Goal: Information Seeking & Learning: Learn about a topic

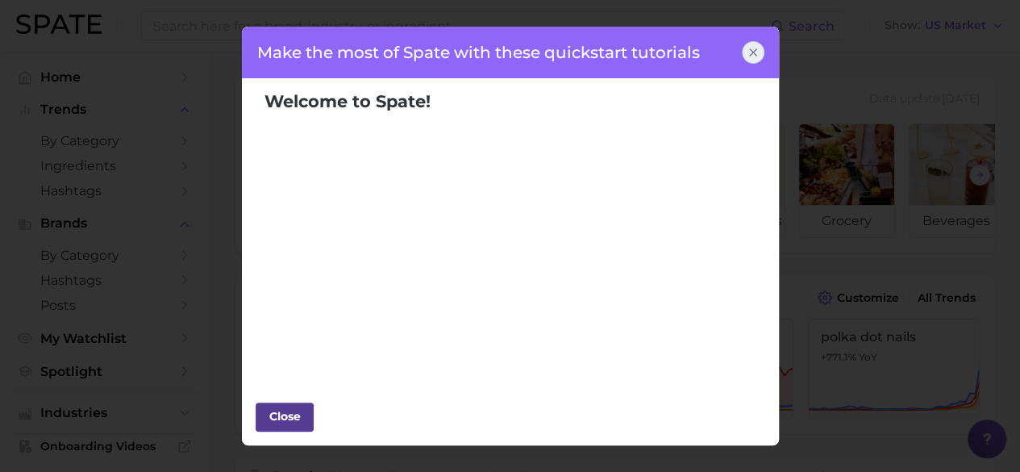
click at [280, 415] on div "Close" at bounding box center [284, 416] width 48 height 24
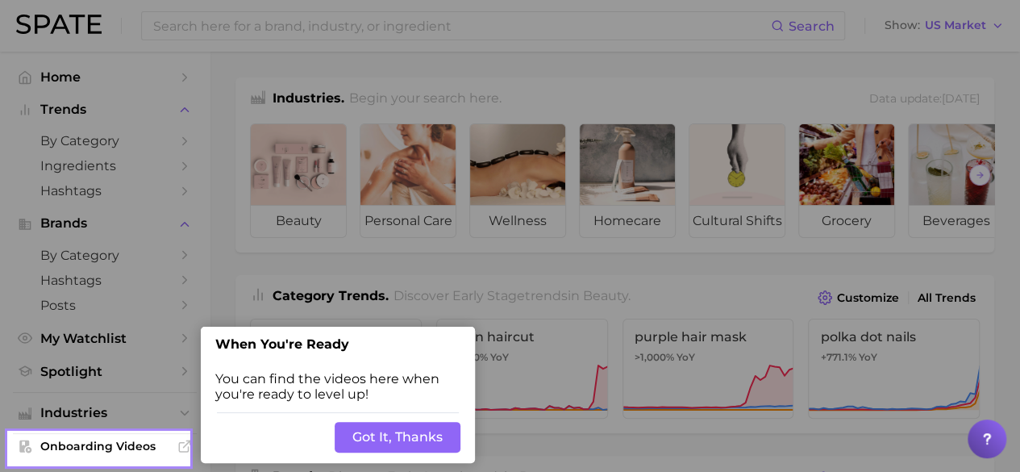
click at [389, 439] on button "Got It, Thanks" at bounding box center [398, 437] width 126 height 31
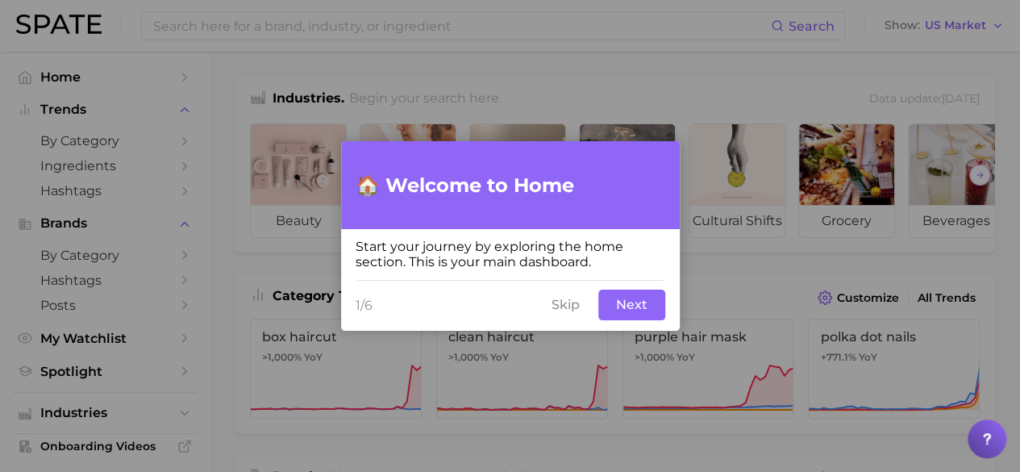
click at [632, 310] on button "Next" at bounding box center [631, 305] width 67 height 31
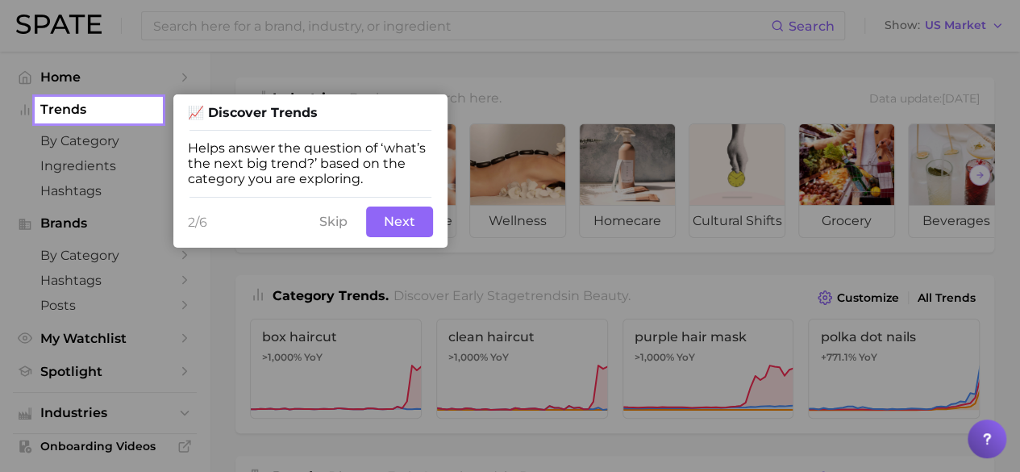
click at [400, 235] on button "Next" at bounding box center [399, 221] width 67 height 31
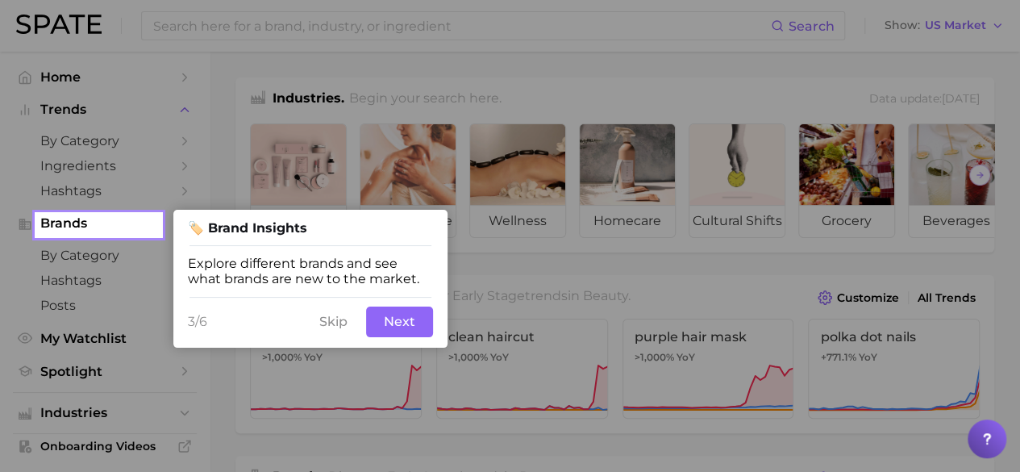
click at [419, 331] on button "Next" at bounding box center [399, 321] width 67 height 31
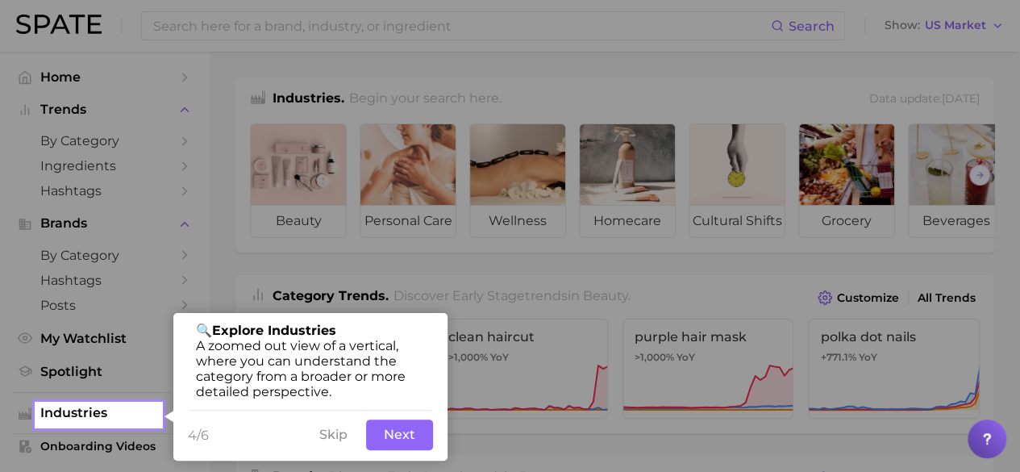
click at [412, 437] on button "Next" at bounding box center [399, 434] width 67 height 31
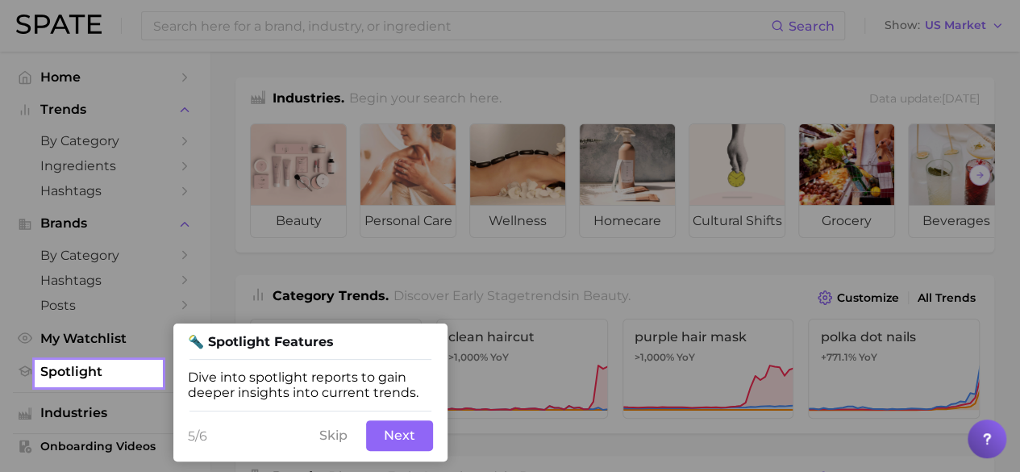
click at [404, 448] on button "Next" at bounding box center [399, 435] width 67 height 31
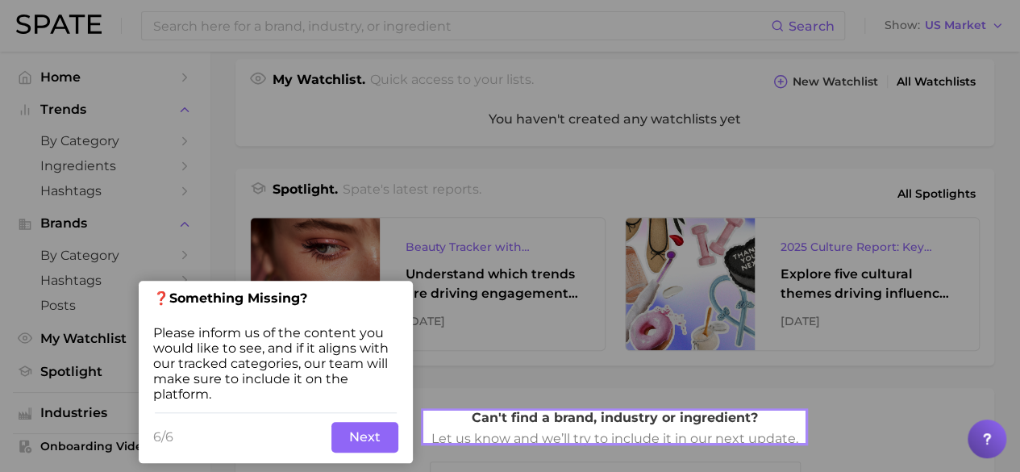
scroll to position [582, 0]
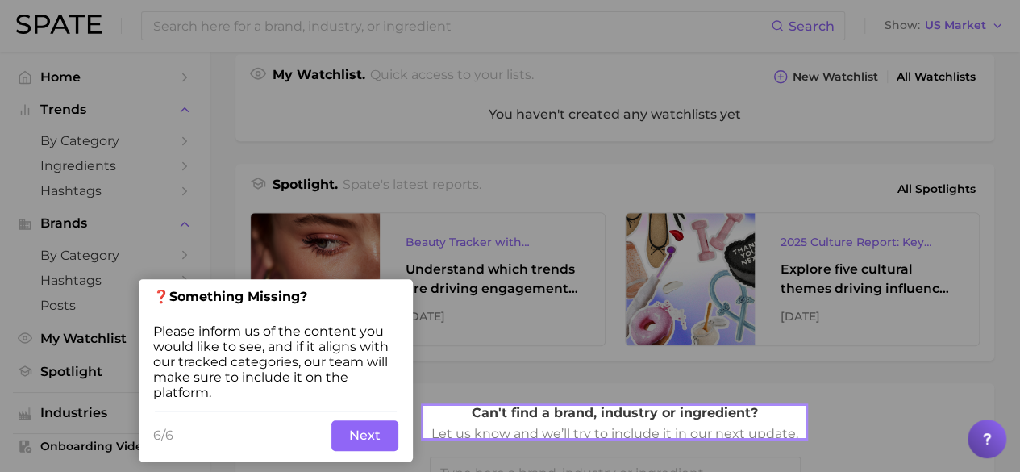
click at [400, 448] on div "6/6 Skip Back Next" at bounding box center [276, 436] width 274 height 52
click at [385, 444] on button "Next" at bounding box center [364, 435] width 67 height 31
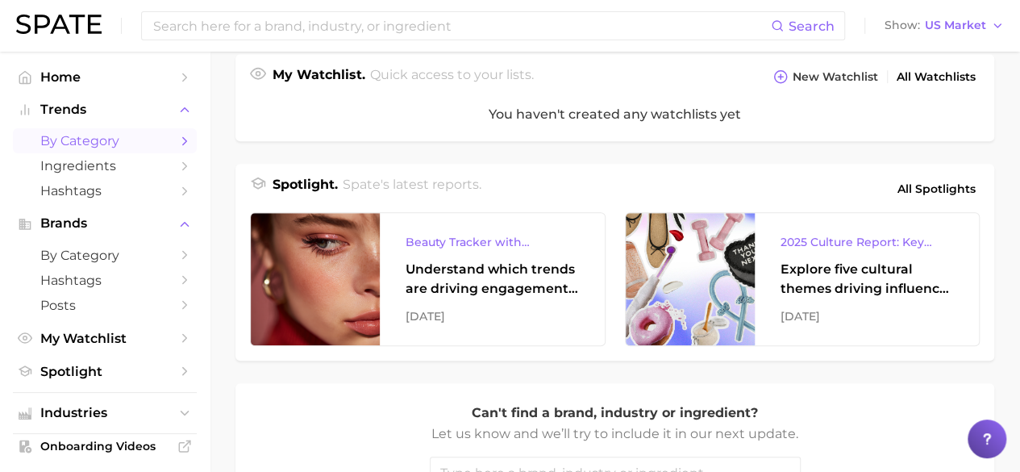
click at [106, 143] on span "by Category" at bounding box center [104, 140] width 129 height 15
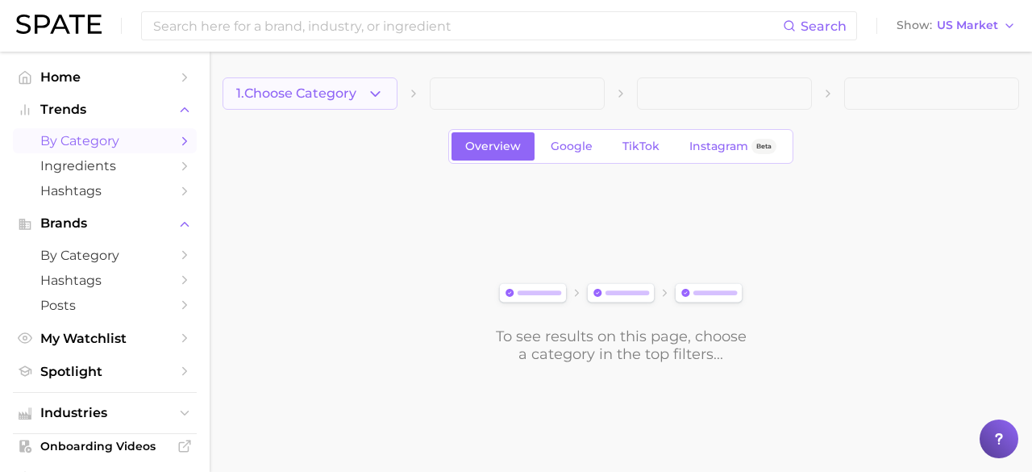
click at [355, 93] on span "1. Choose Category" at bounding box center [296, 93] width 120 height 15
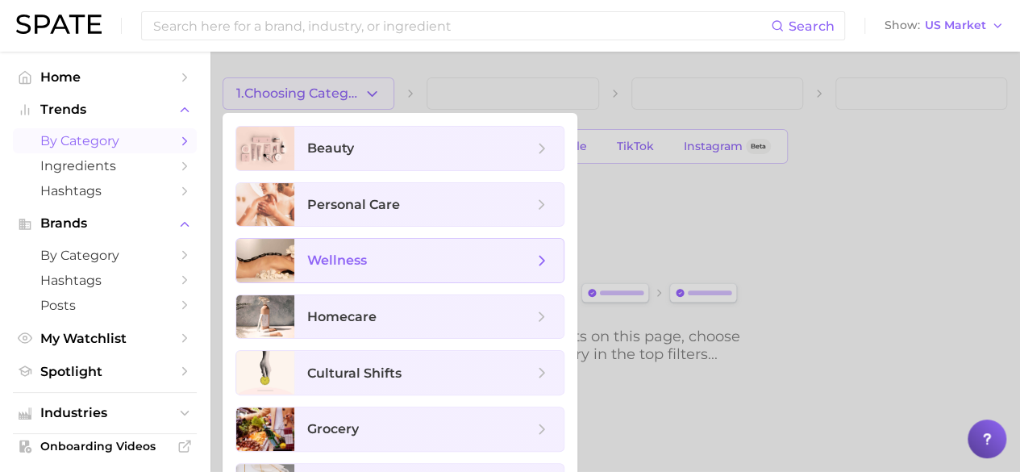
click at [379, 247] on span "wellness" at bounding box center [428, 261] width 269 height 44
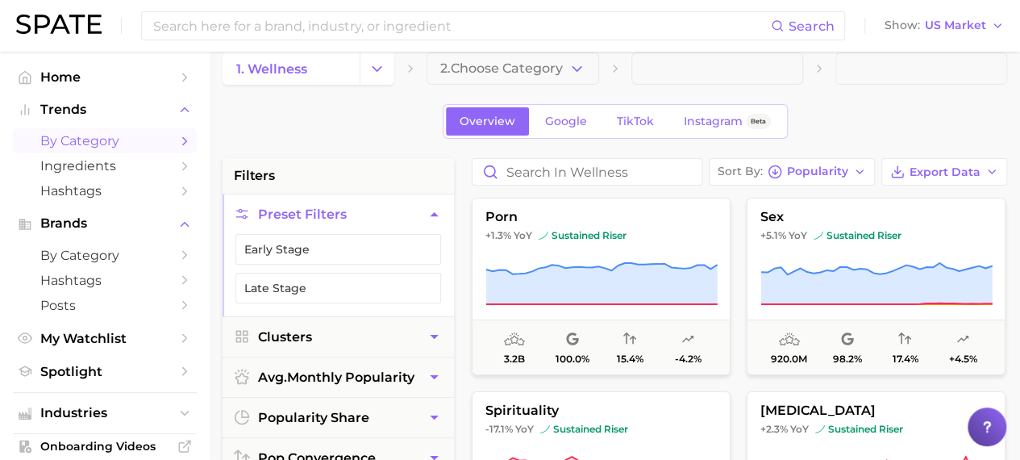
scroll to position [26, 0]
click at [485, 74] on span "2. Choose Category" at bounding box center [501, 67] width 123 height 15
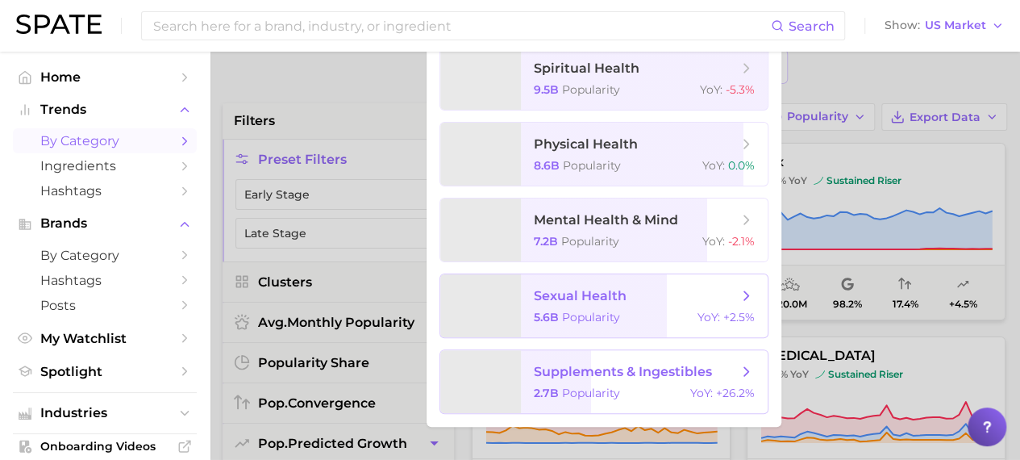
scroll to position [79, 0]
click at [588, 393] on span "Popularity" at bounding box center [591, 393] width 58 height 15
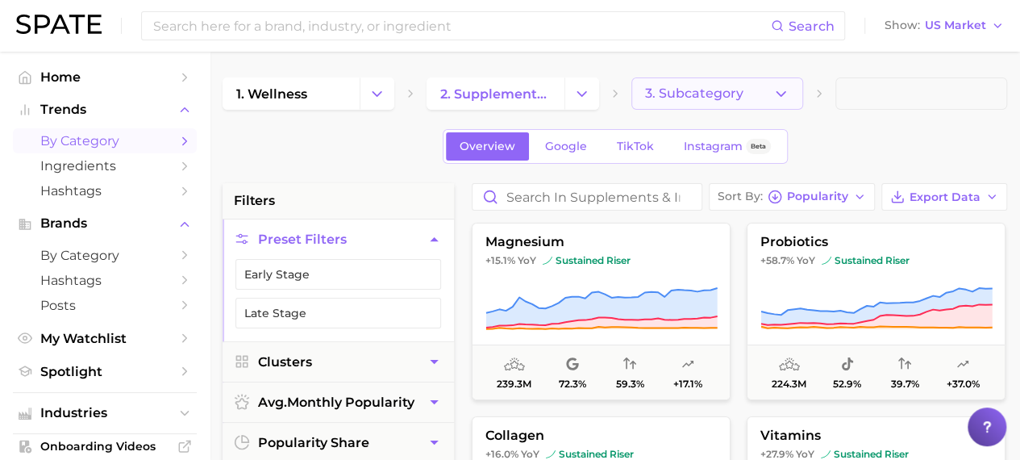
click at [763, 94] on button "3. Subcategory" at bounding box center [717, 93] width 172 height 32
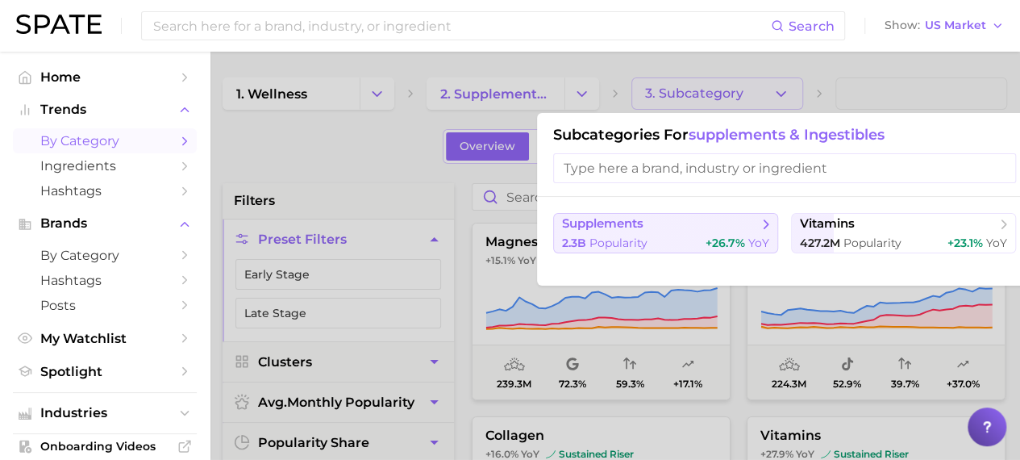
click at [713, 237] on span "+26.7%" at bounding box center [726, 242] width 40 height 15
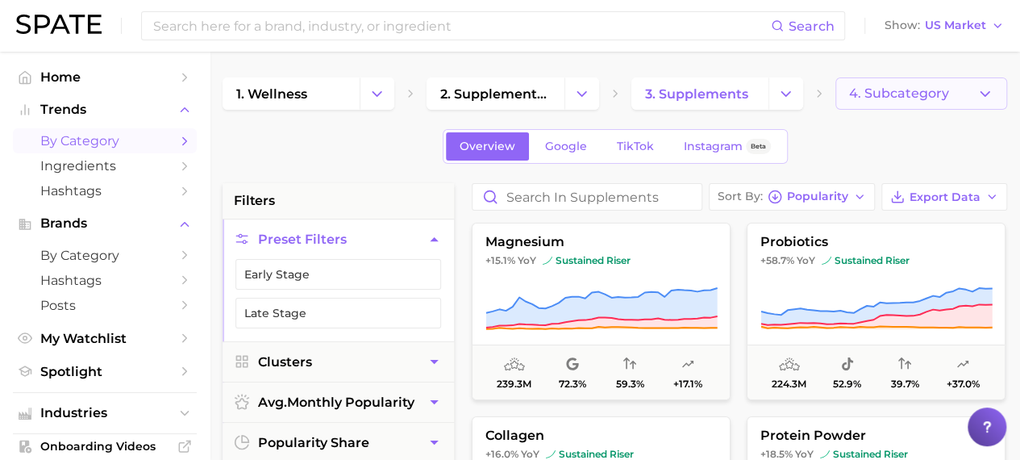
click at [898, 85] on button "4. Subcategory" at bounding box center [921, 93] width 172 height 32
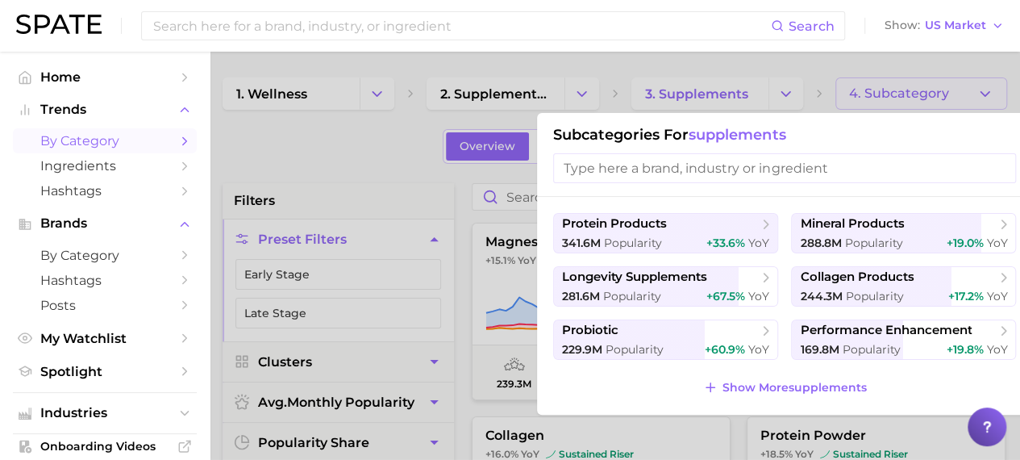
click at [376, 144] on div at bounding box center [510, 230] width 1020 height 460
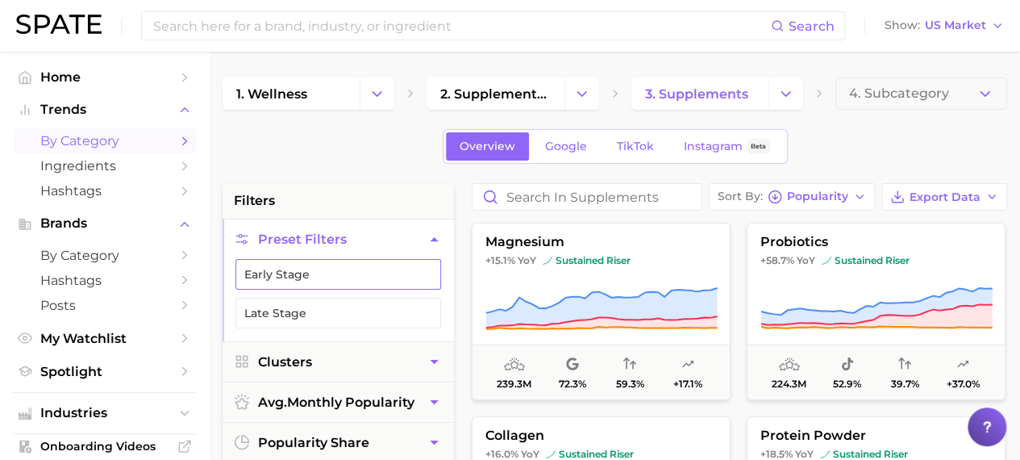
click at [348, 279] on button "Early Stage" at bounding box center [338, 274] width 206 height 31
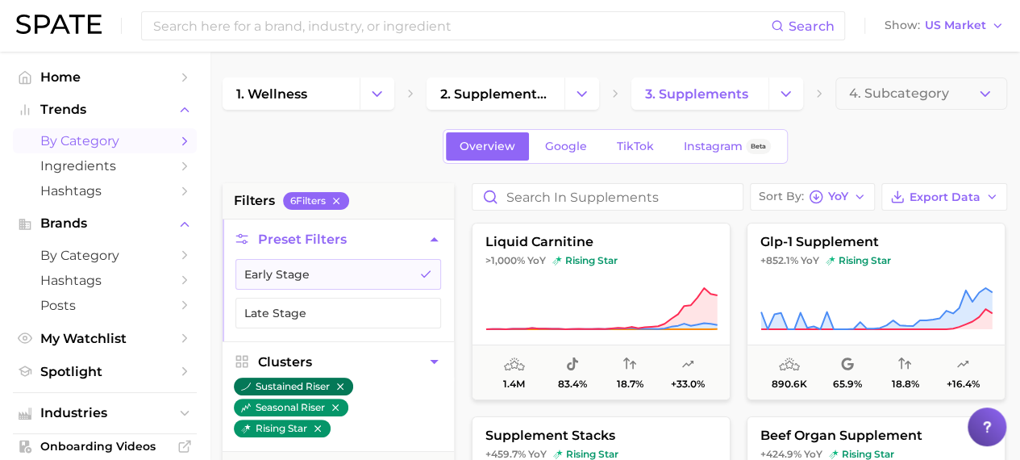
click at [340, 383] on icon "button" at bounding box center [340, 386] width 11 height 11
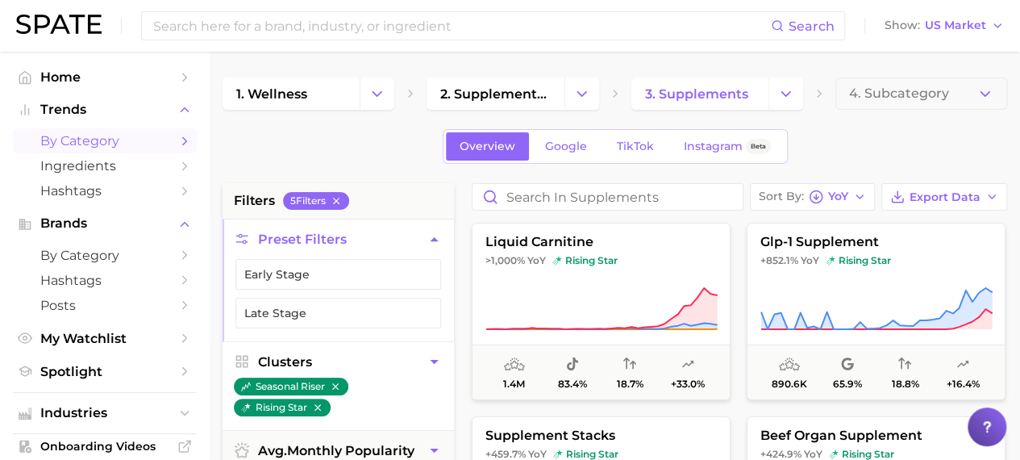
click at [340, 383] on icon "button" at bounding box center [335, 386] width 11 height 11
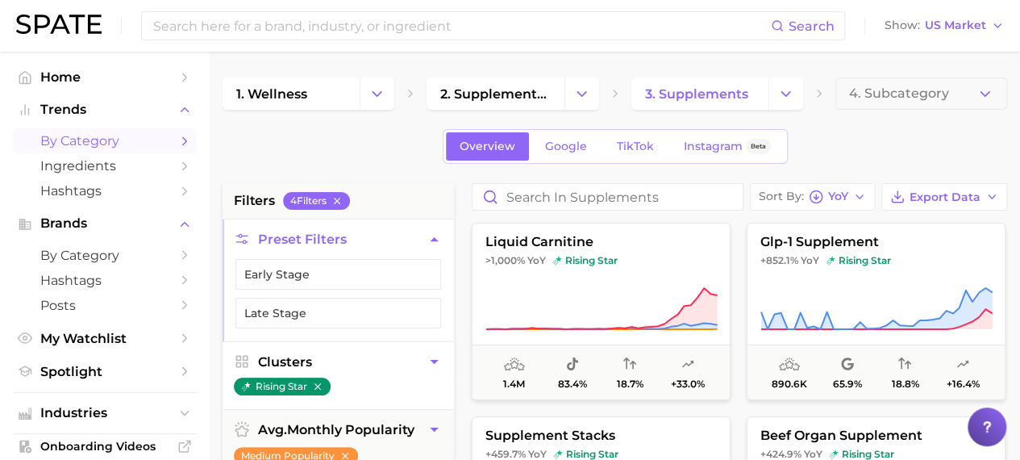
click at [381, 394] on ul "rising star" at bounding box center [338, 393] width 231 height 32
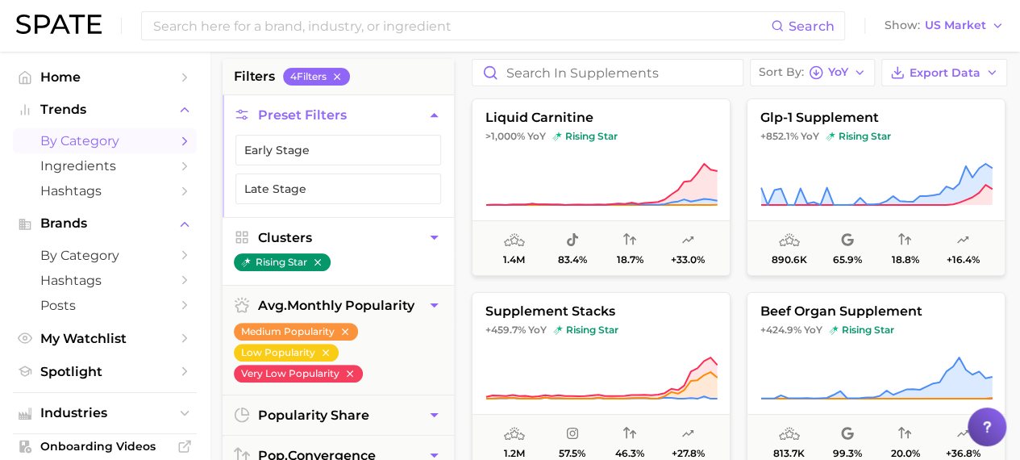
scroll to position [126, 0]
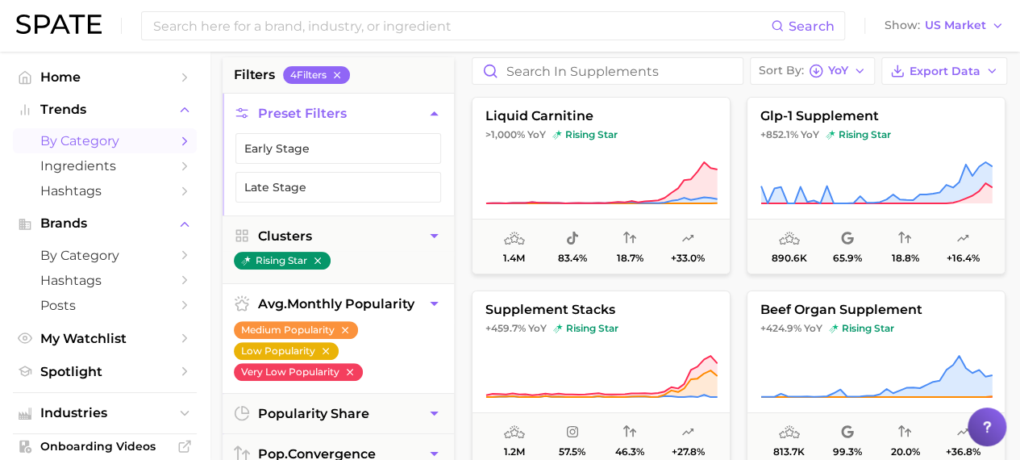
click at [326, 348] on icon "button" at bounding box center [325, 350] width 11 height 11
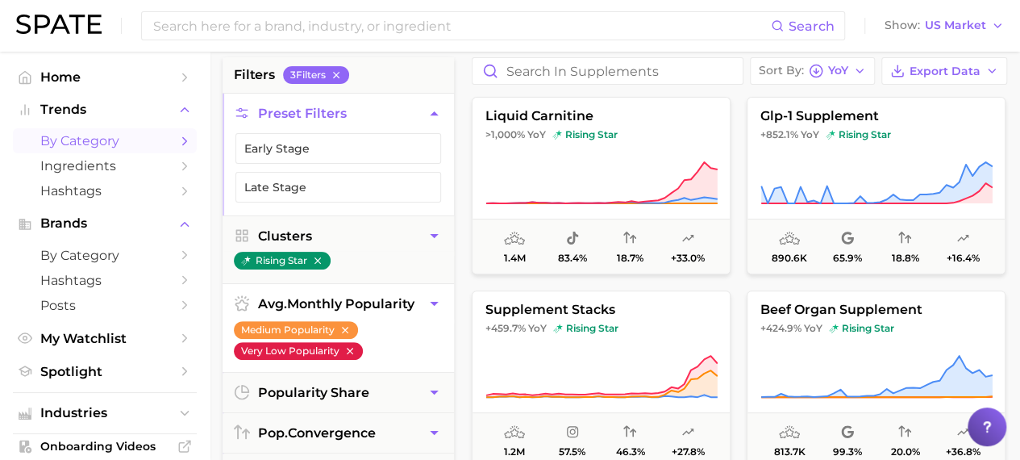
click at [350, 350] on icon "button" at bounding box center [350, 351] width 6 height 6
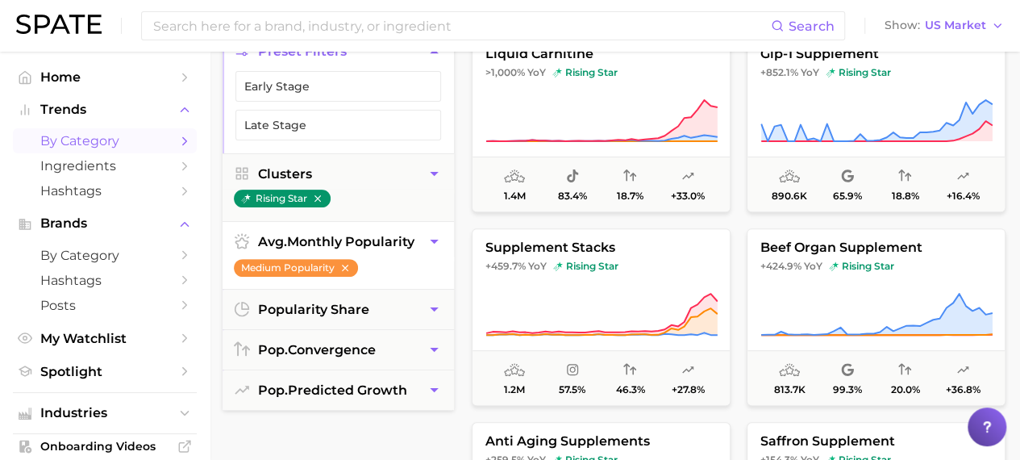
scroll to position [189, 0]
click at [401, 307] on button "popularity share" at bounding box center [338, 309] width 231 height 40
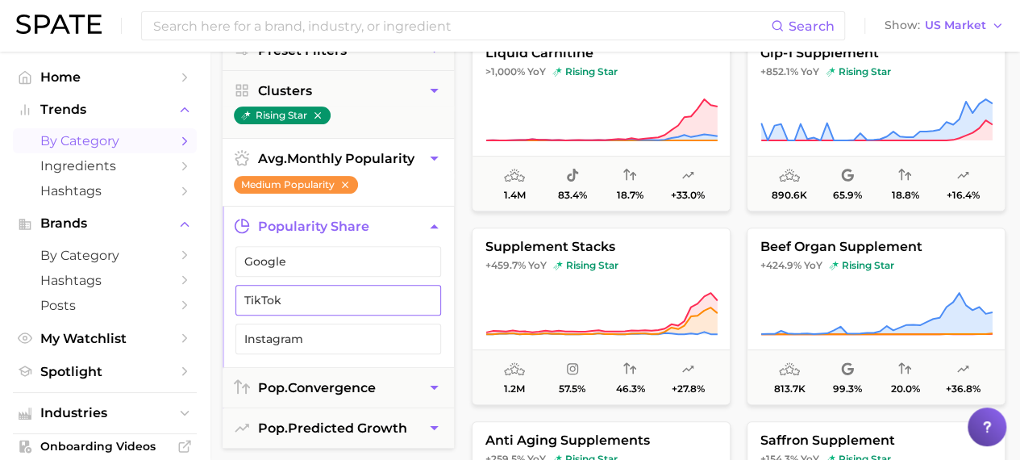
click at [386, 301] on span "TikTok" at bounding box center [325, 300] width 162 height 13
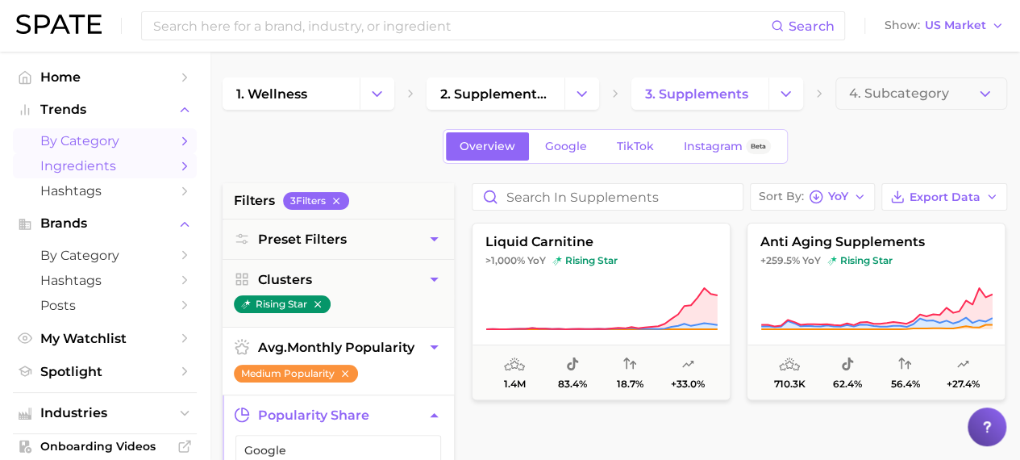
click at [152, 169] on span "Ingredients" at bounding box center [104, 165] width 129 height 15
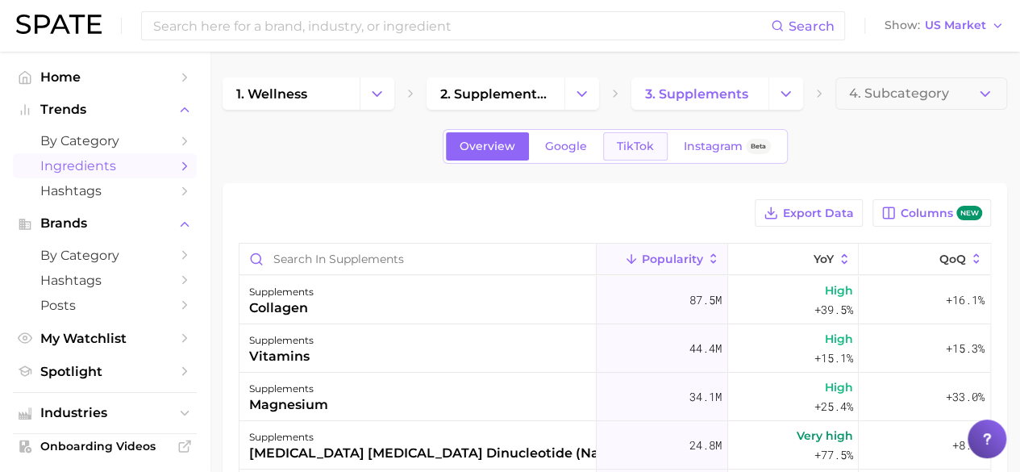
click at [630, 143] on span "TikTok" at bounding box center [635, 147] width 37 height 14
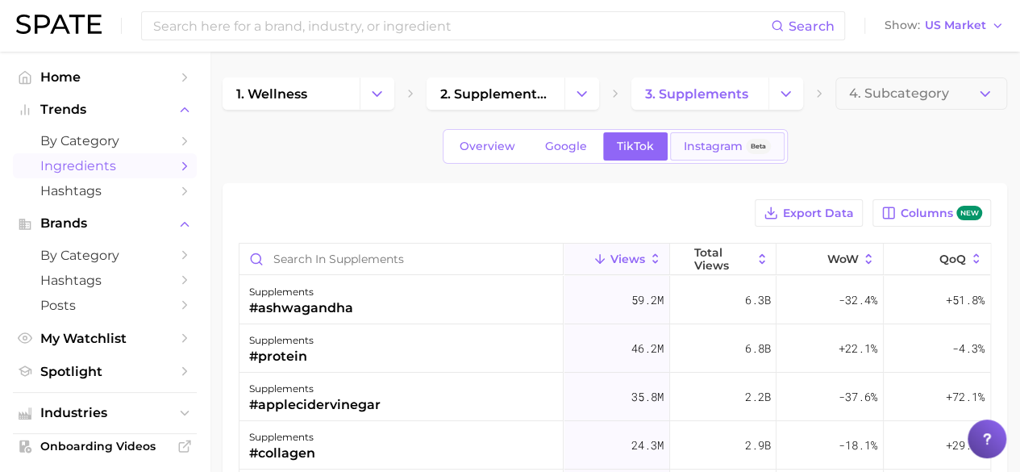
click at [716, 144] on span "Instagram" at bounding box center [713, 147] width 59 height 14
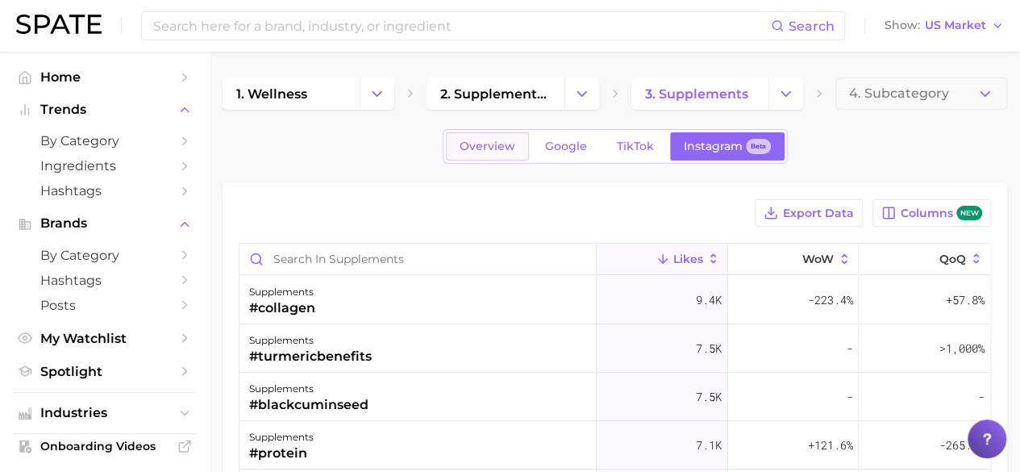
click at [478, 148] on span "Overview" at bounding box center [488, 147] width 56 height 14
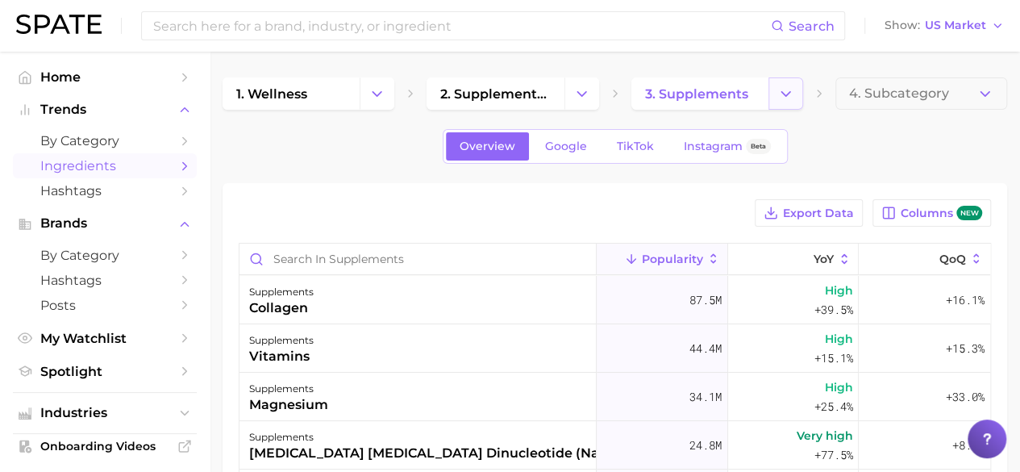
click at [781, 95] on icon "Change Category" at bounding box center [785, 93] width 17 height 17
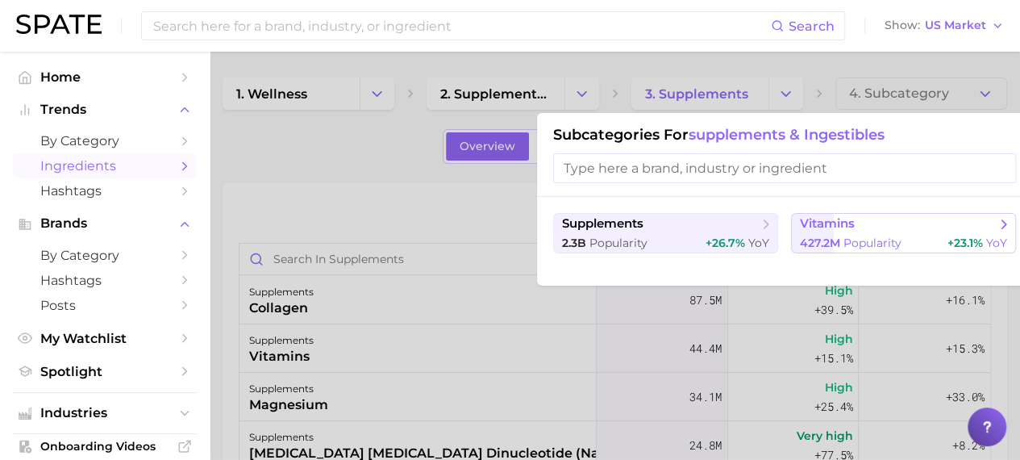
click at [850, 241] on span "Popularity" at bounding box center [873, 242] width 58 height 15
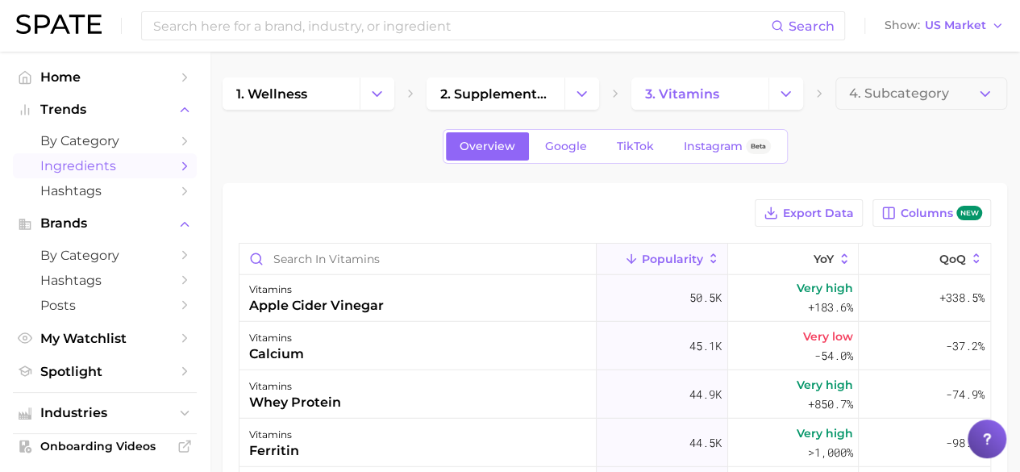
scroll to position [2226, 0]
click at [624, 148] on span "TikTok" at bounding box center [635, 147] width 37 height 14
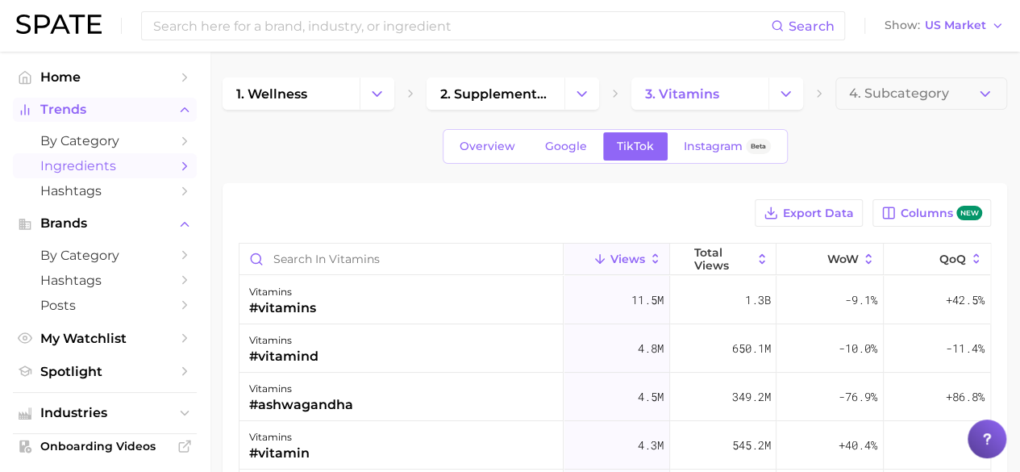
click at [152, 119] on button "Trends" at bounding box center [105, 110] width 184 height 24
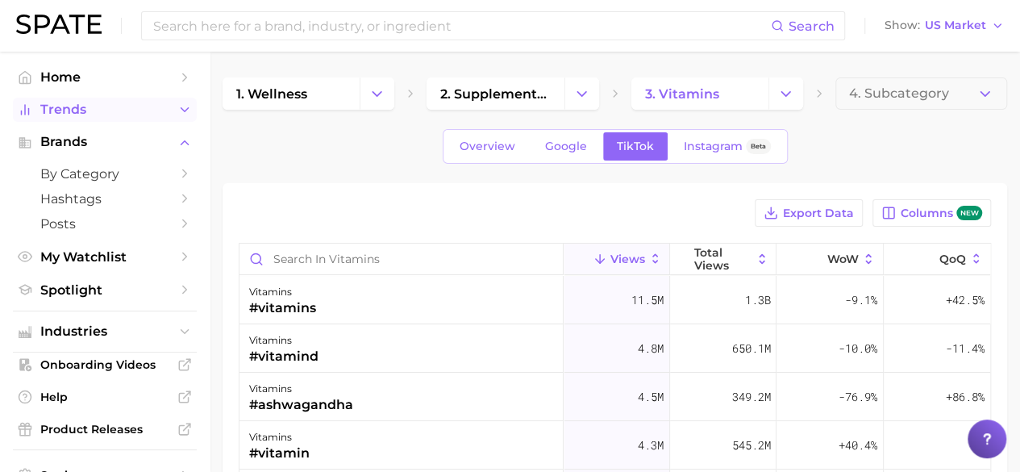
click at [134, 112] on span "Trends" at bounding box center [104, 109] width 129 height 15
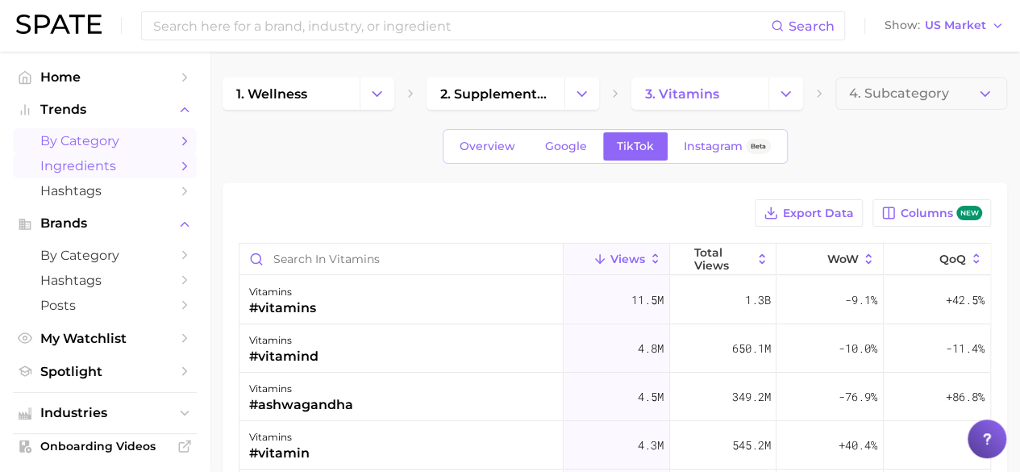
click at [81, 138] on span "by Category" at bounding box center [104, 140] width 129 height 15
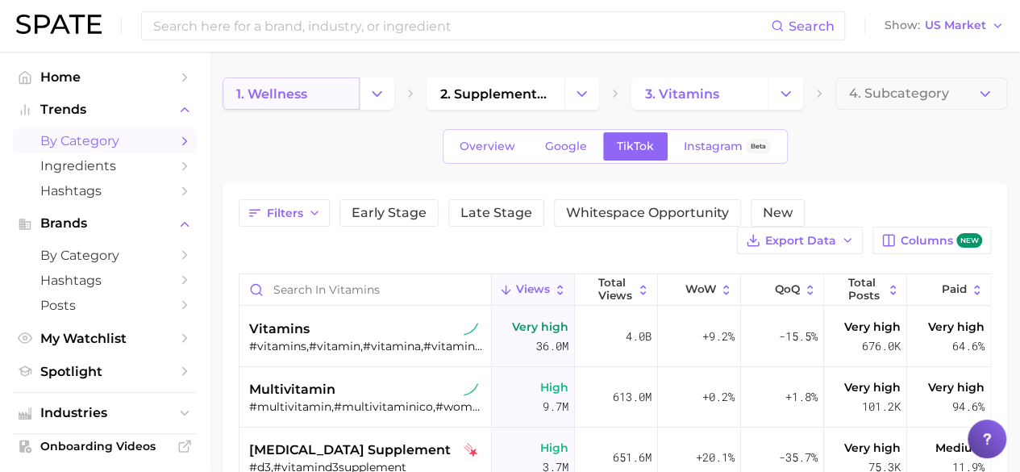
click at [348, 89] on link "1. wellness" at bounding box center [291, 93] width 137 height 32
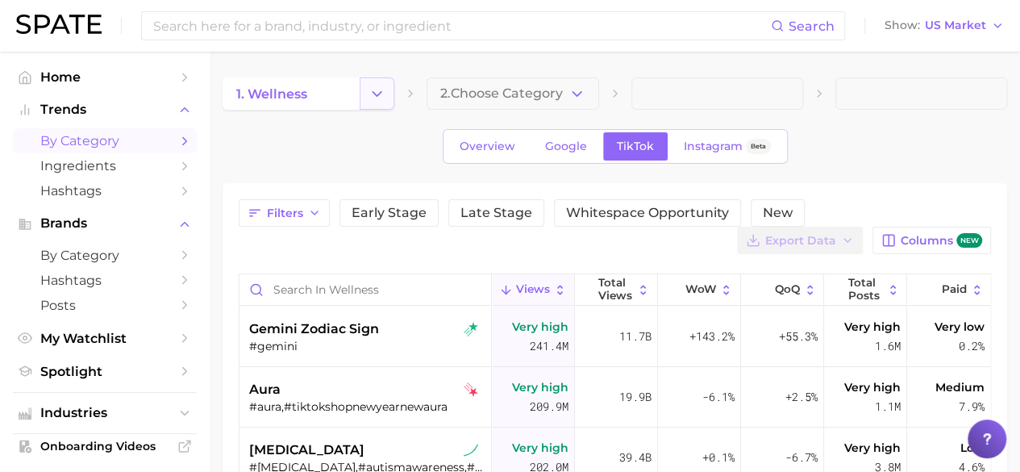
click at [378, 104] on button "Change Category" at bounding box center [377, 93] width 35 height 32
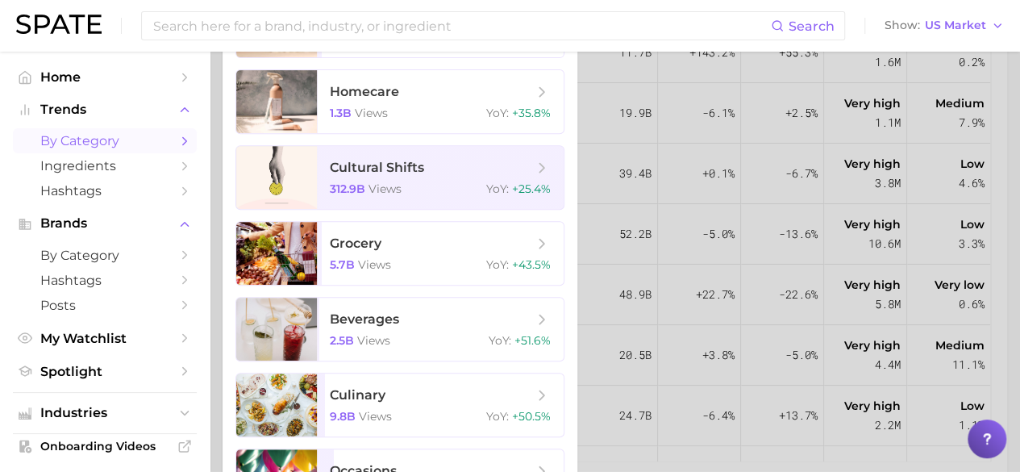
scroll to position [369, 0]
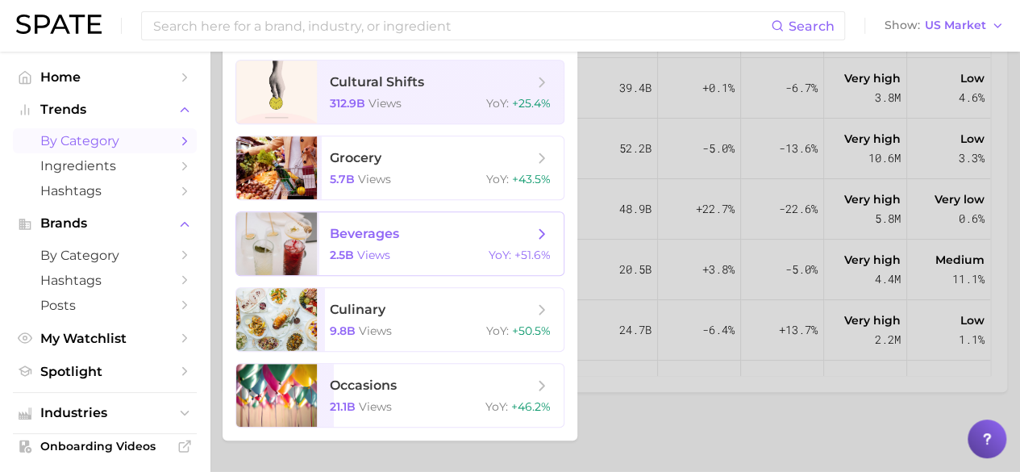
click at [418, 248] on span "beverages 2.5b views YoY : +51.6%" at bounding box center [440, 243] width 247 height 63
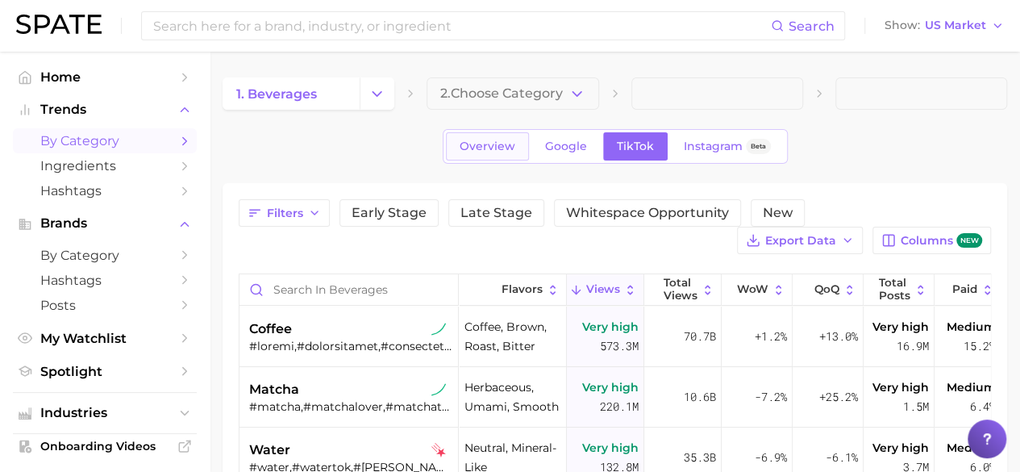
click at [504, 151] on span "Overview" at bounding box center [488, 147] width 56 height 14
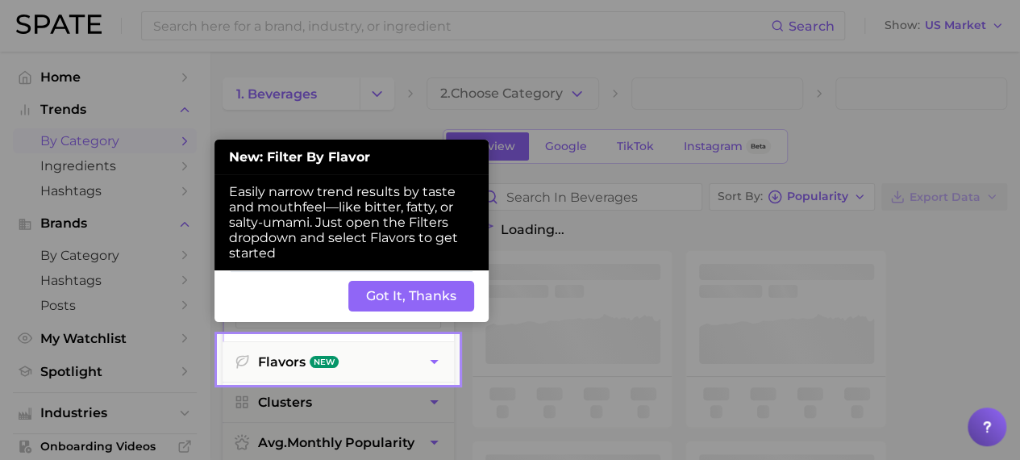
click at [404, 295] on button "Got It, Thanks" at bounding box center [411, 296] width 126 height 31
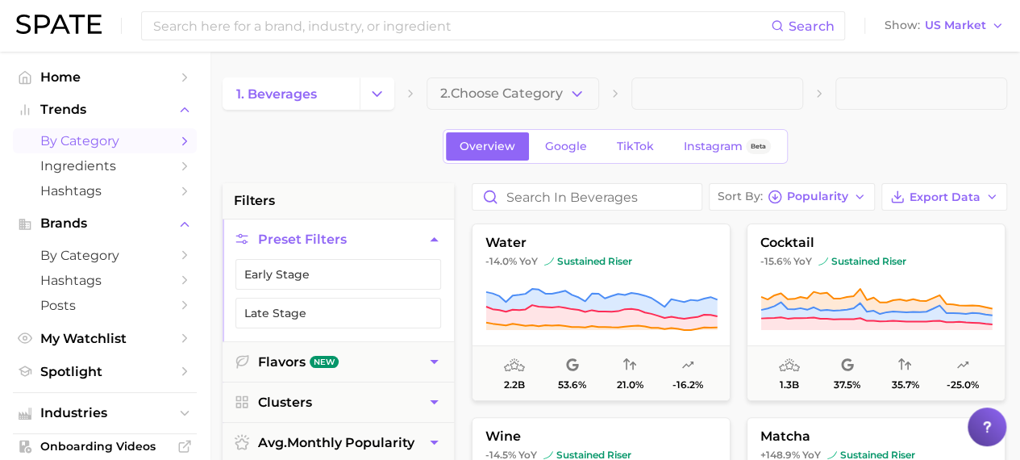
scroll to position [194, 0]
click at [348, 273] on button "Early Stage" at bounding box center [338, 274] width 206 height 31
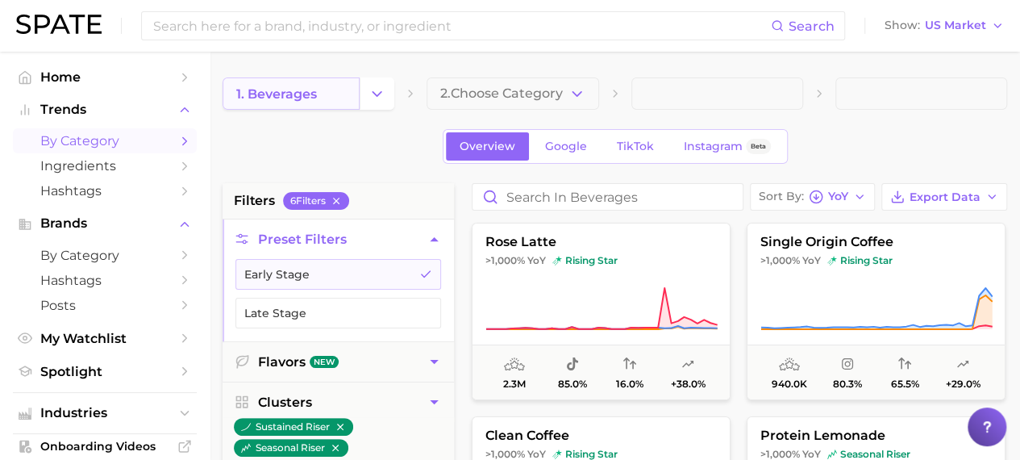
click at [347, 86] on link "1. beverages" at bounding box center [291, 93] width 137 height 32
click at [370, 99] on icon "Change Category" at bounding box center [377, 93] width 17 height 17
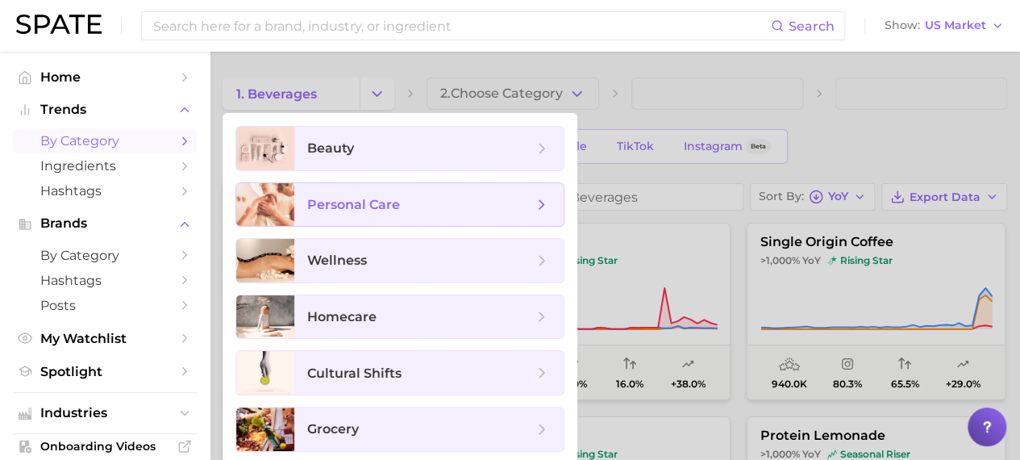
click at [422, 203] on span "personal care" at bounding box center [420, 205] width 226 height 18
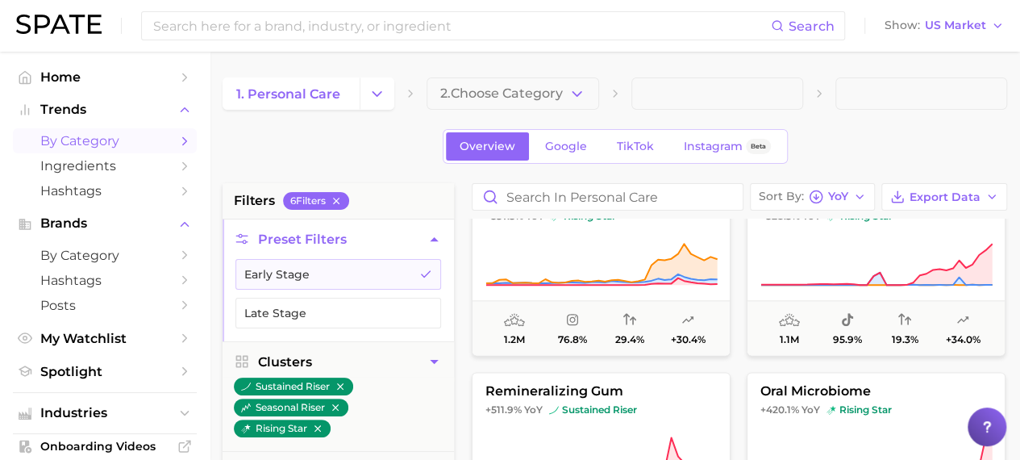
scroll to position [1010, 0]
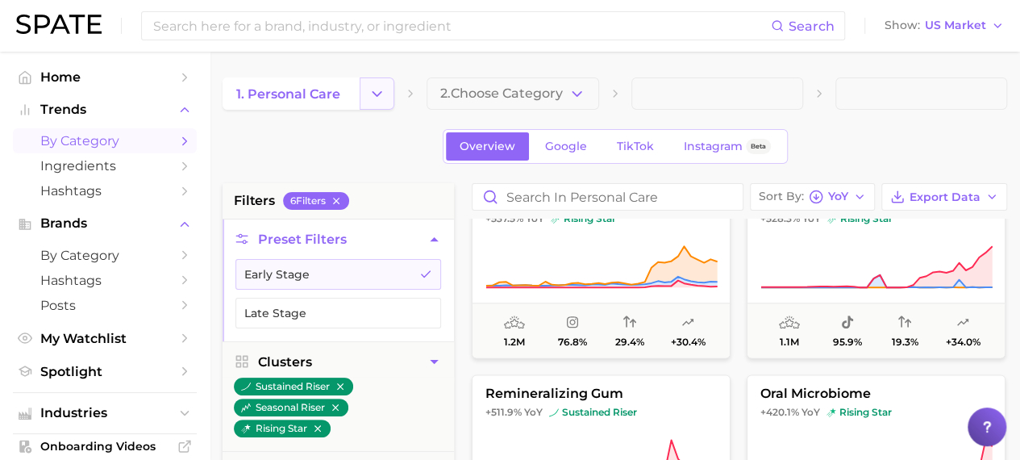
click at [377, 99] on icon "Change Category" at bounding box center [377, 93] width 17 height 17
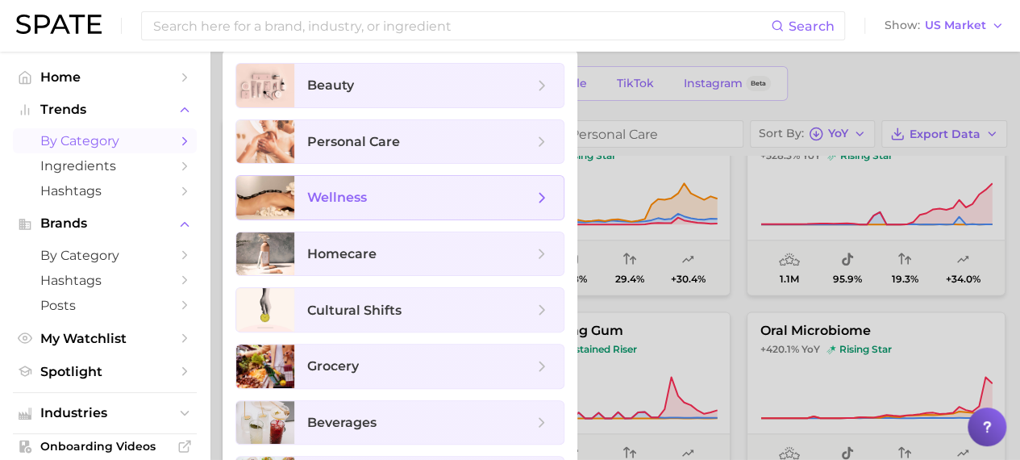
scroll to position [65, 0]
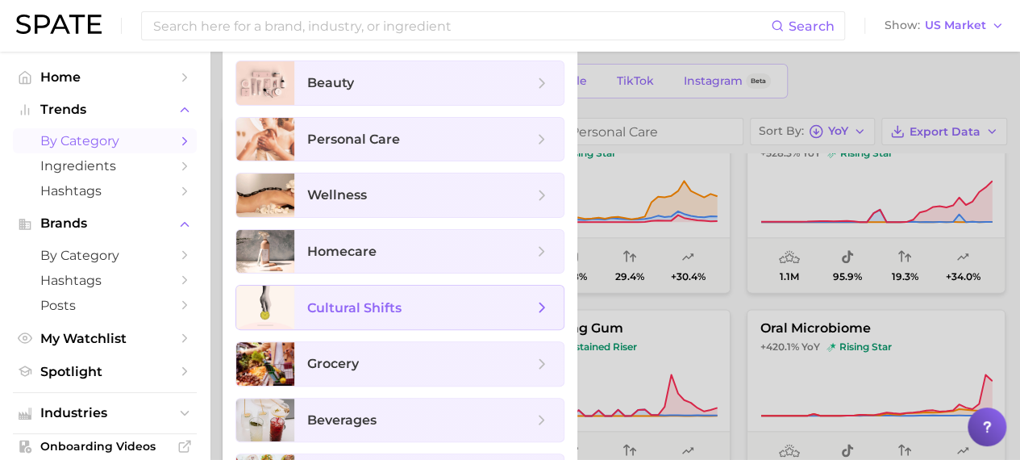
click at [413, 303] on span "cultural shifts" at bounding box center [420, 307] width 226 height 18
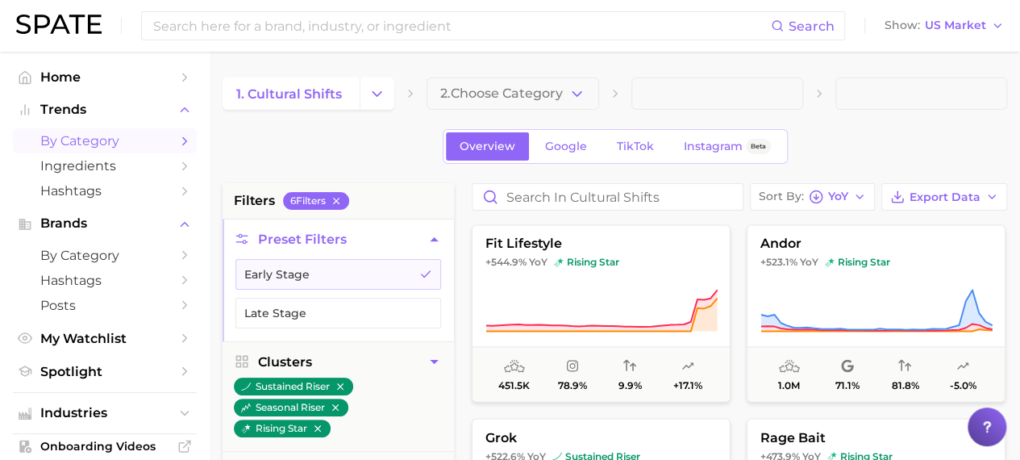
scroll to position [1354, 0]
click at [379, 94] on polyline "Change Category" at bounding box center [377, 93] width 9 height 4
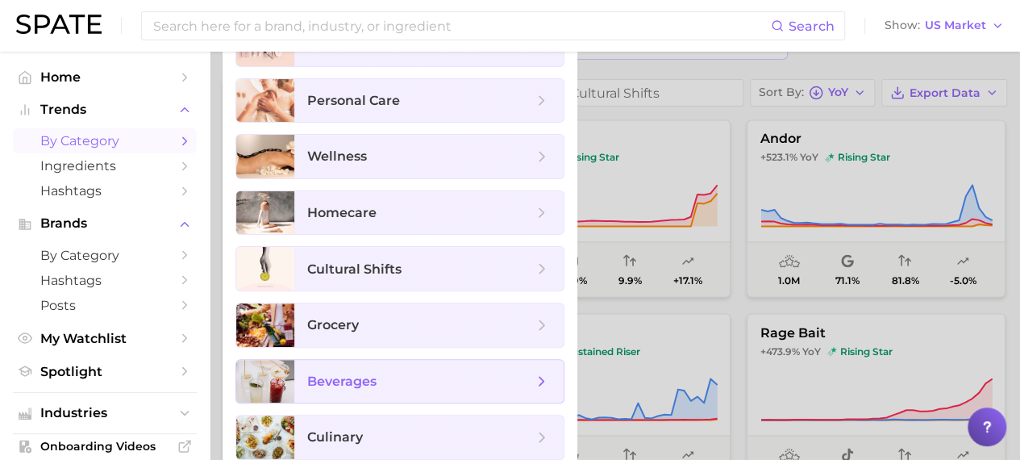
scroll to position [103, 0]
click at [382, 152] on span "wellness" at bounding box center [420, 157] width 226 height 18
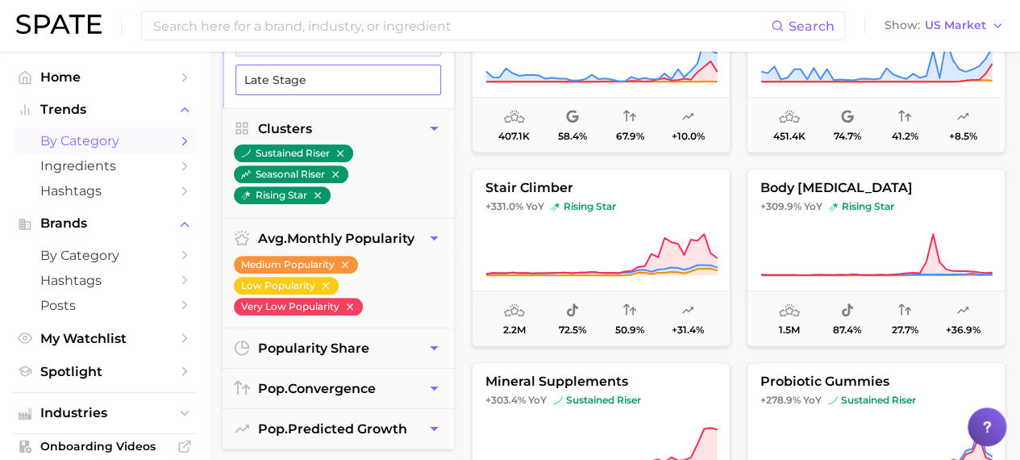
scroll to position [282, 0]
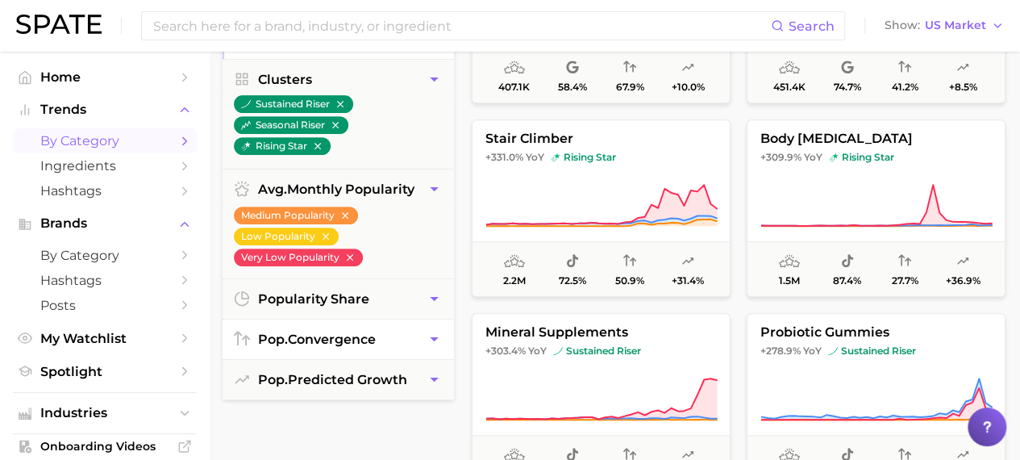
click at [398, 336] on button "pop. convergence" at bounding box center [338, 339] width 231 height 40
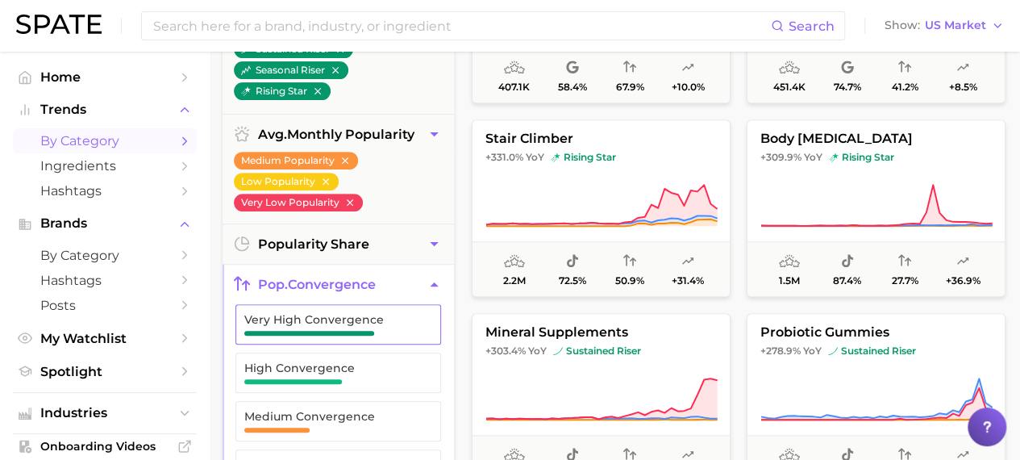
click at [391, 332] on span "Very High Convergence" at bounding box center [325, 324] width 162 height 23
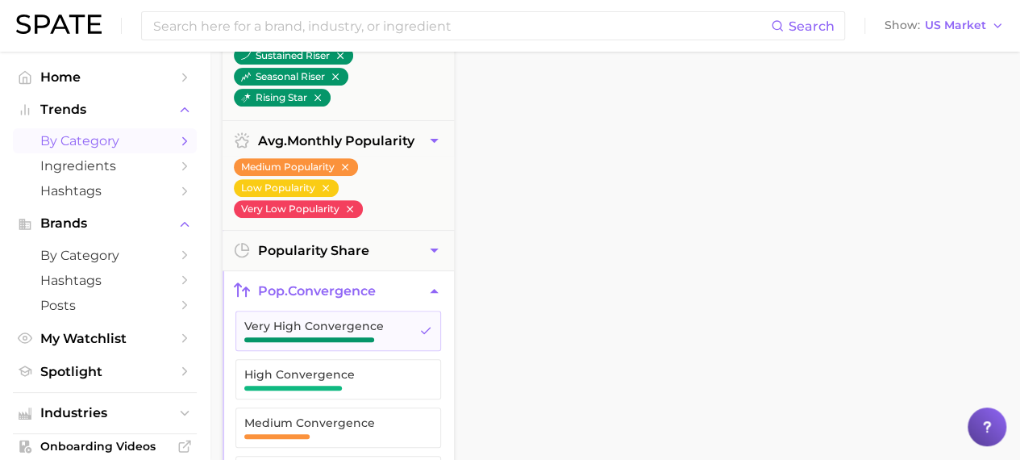
scroll to position [277, 0]
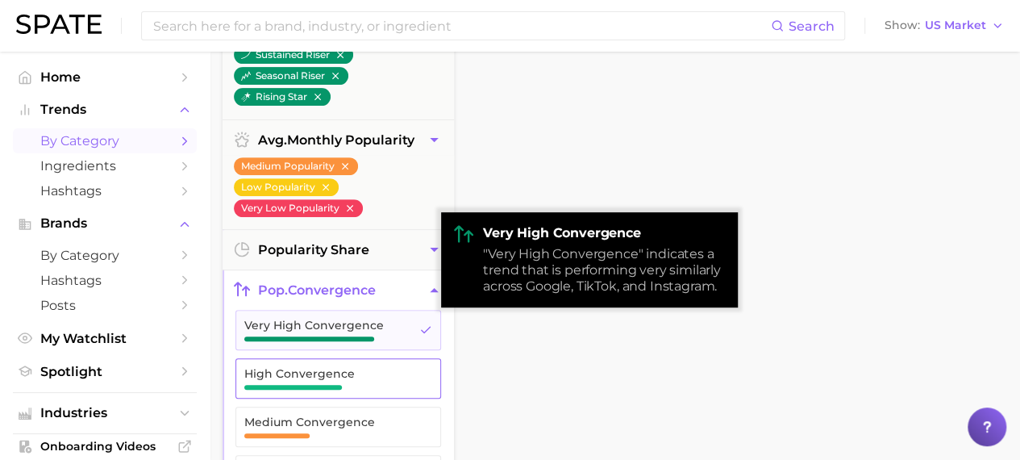
click at [369, 370] on span "High Convergence" at bounding box center [325, 373] width 162 height 13
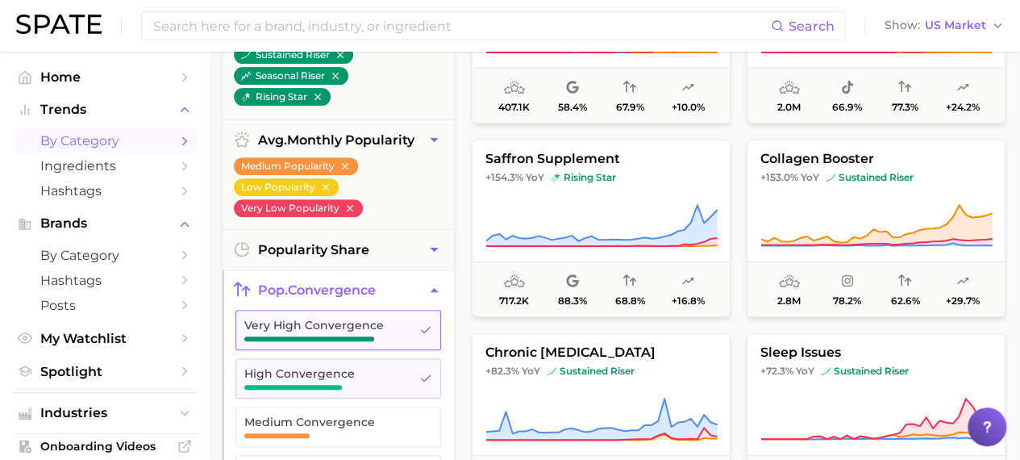
click at [406, 329] on button "Very High Convergence" at bounding box center [338, 330] width 206 height 40
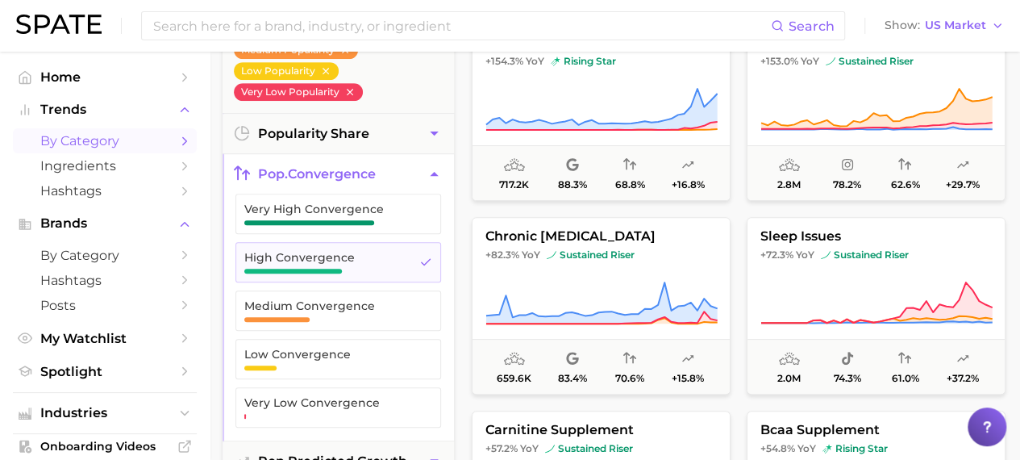
scroll to position [392, 0]
click at [124, 156] on link "Ingredients" at bounding box center [105, 165] width 184 height 25
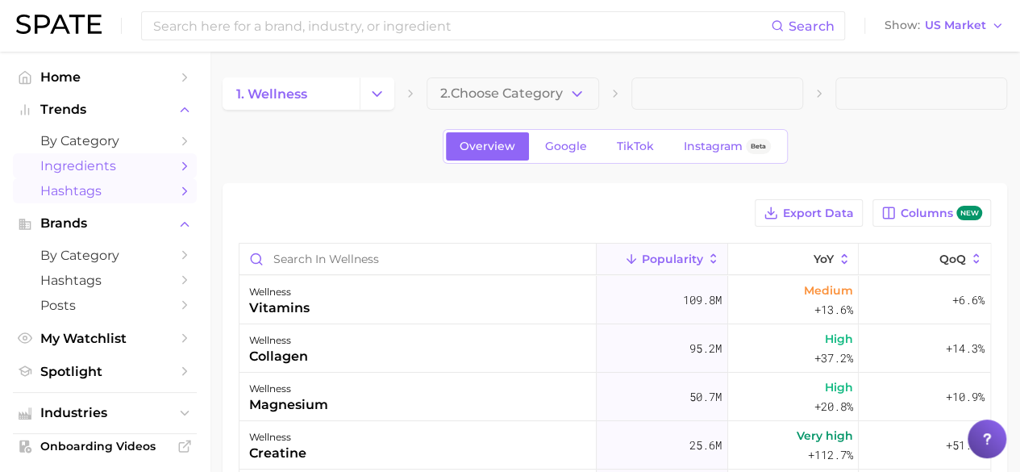
click at [133, 196] on span "Hashtags" at bounding box center [104, 190] width 129 height 15
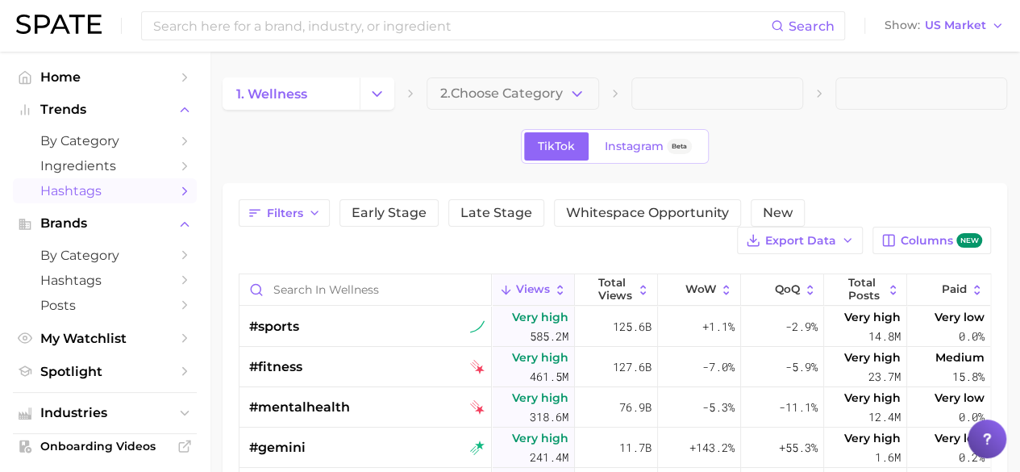
click at [133, 196] on span "Hashtags" at bounding box center [104, 190] width 129 height 15
click at [138, 257] on span "by Category" at bounding box center [104, 255] width 129 height 15
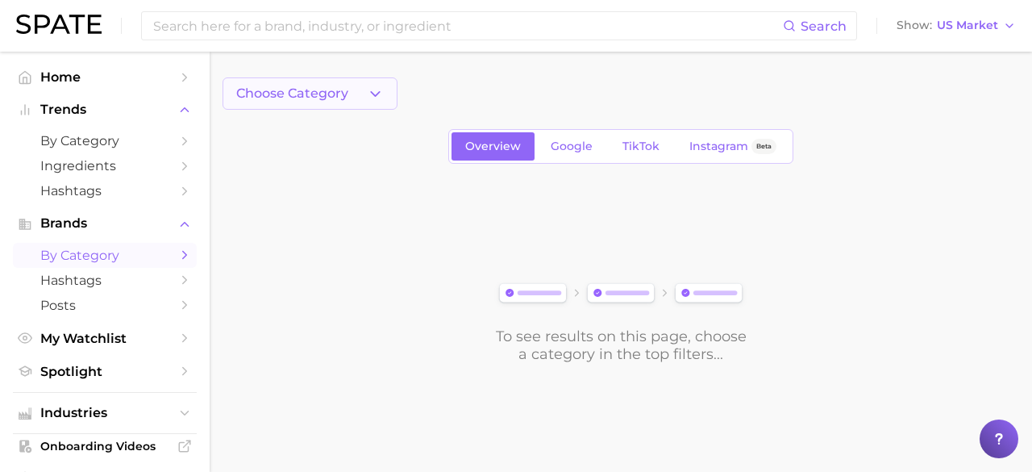
click at [367, 90] on icon "button" at bounding box center [375, 93] width 17 height 17
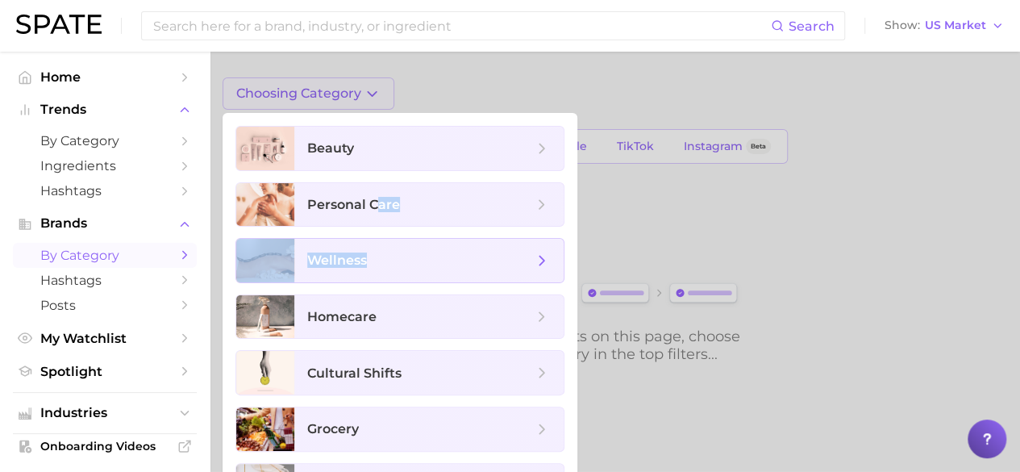
drag, startPoint x: 378, startPoint y: 202, endPoint x: 366, endPoint y: 251, distance: 49.9
click at [366, 251] on ul "beauty personal care wellness homecare cultural shifts grocery beverages culina…" at bounding box center [400, 372] width 355 height 519
click at [445, 260] on span "wellness" at bounding box center [420, 261] width 226 height 18
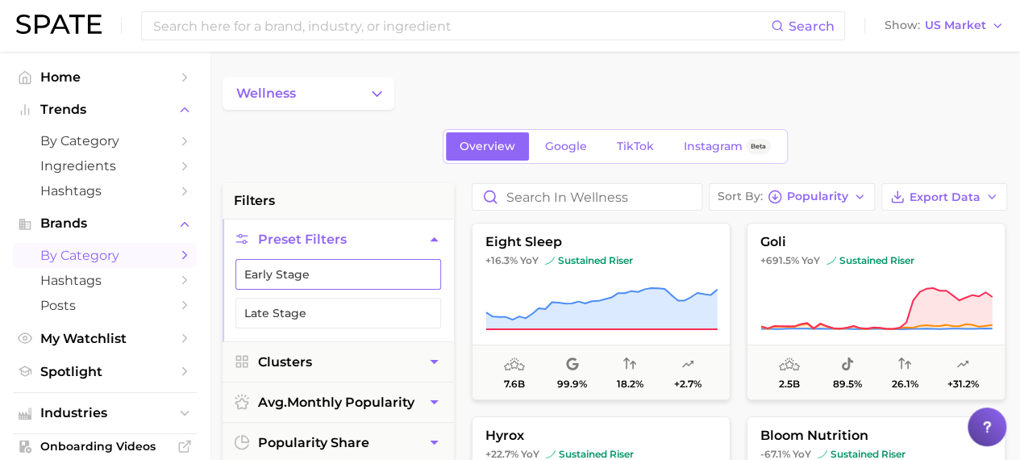
click at [358, 274] on button "Early Stage" at bounding box center [338, 274] width 206 height 31
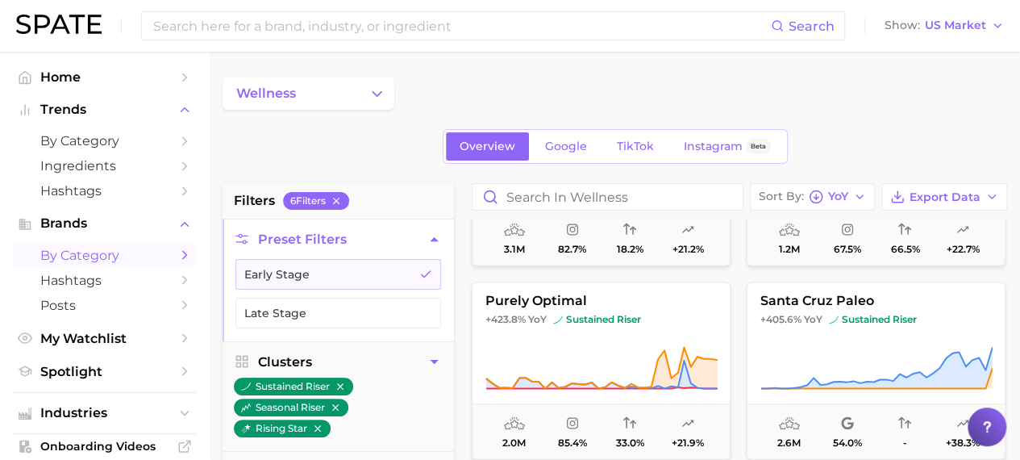
scroll to position [1492, 0]
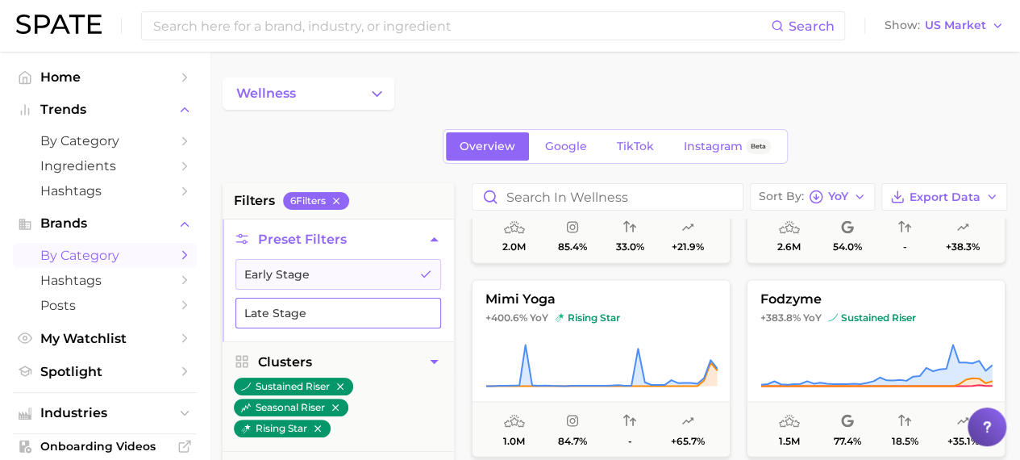
click at [373, 311] on button "Late Stage" at bounding box center [338, 313] width 206 height 31
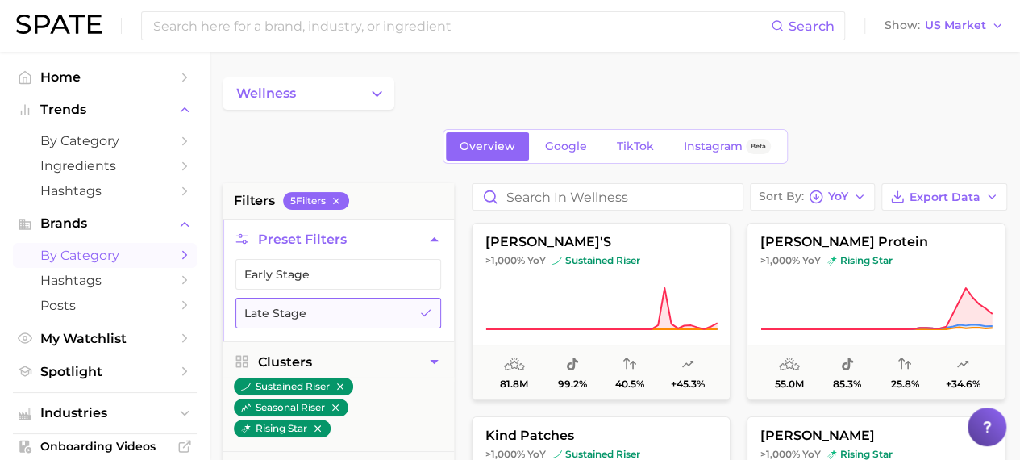
click at [368, 314] on button "Late Stage" at bounding box center [338, 313] width 206 height 31
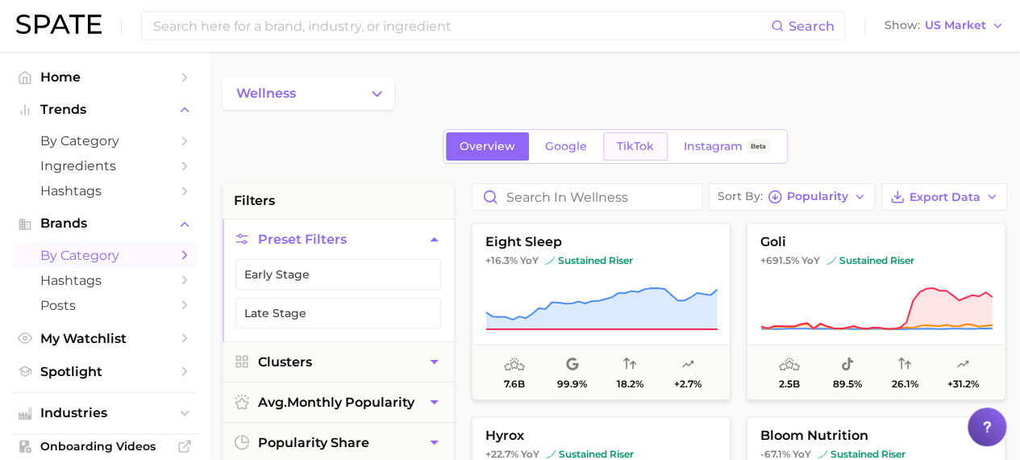
click at [630, 149] on span "TikTok" at bounding box center [635, 147] width 37 height 14
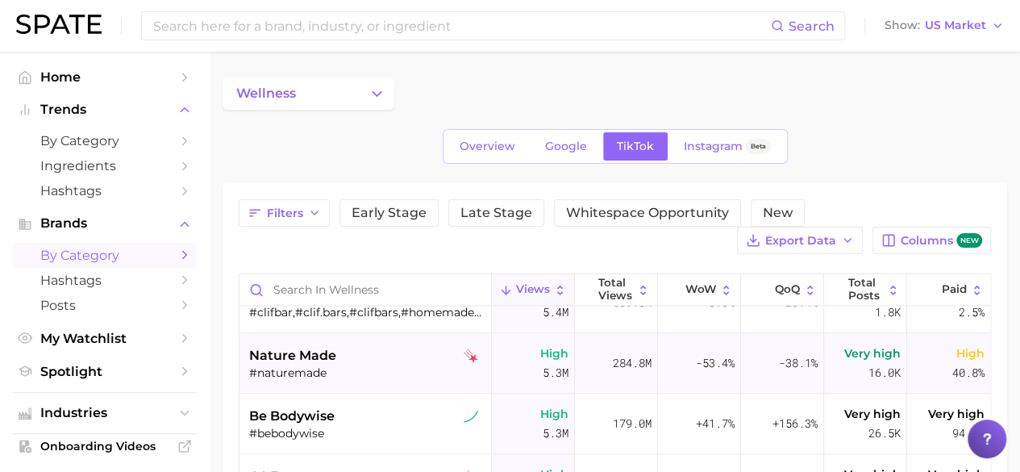
scroll to position [1063, 0]
click at [129, 283] on span "Hashtags" at bounding box center [104, 280] width 129 height 15
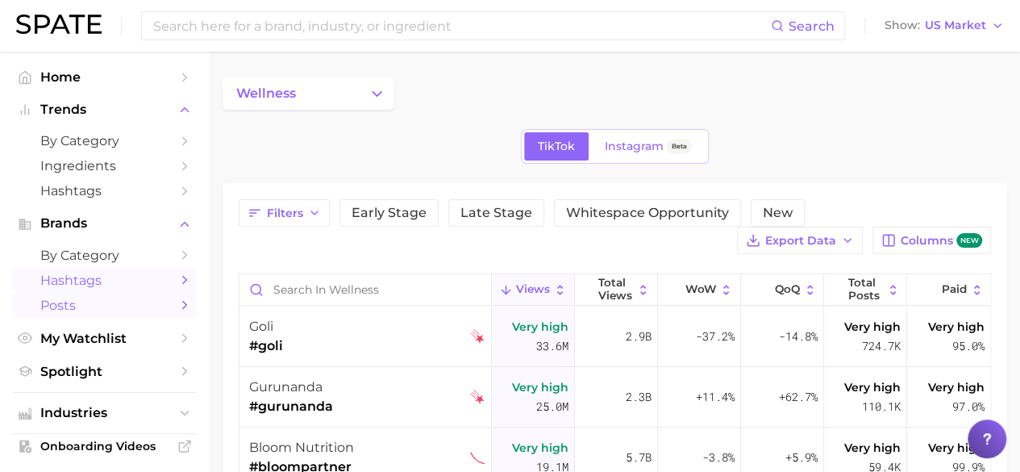
click at [129, 306] on span "Posts" at bounding box center [104, 305] width 129 height 15
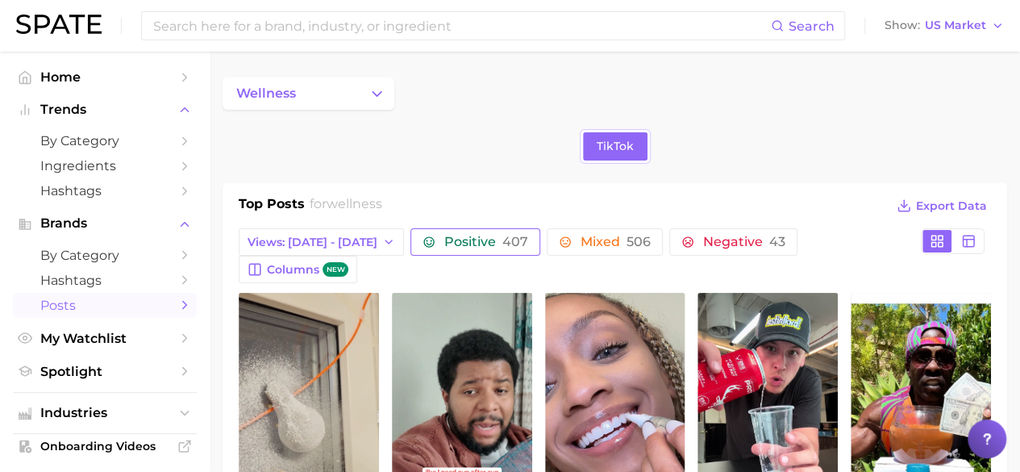
click at [502, 235] on span "407" at bounding box center [515, 241] width 26 height 15
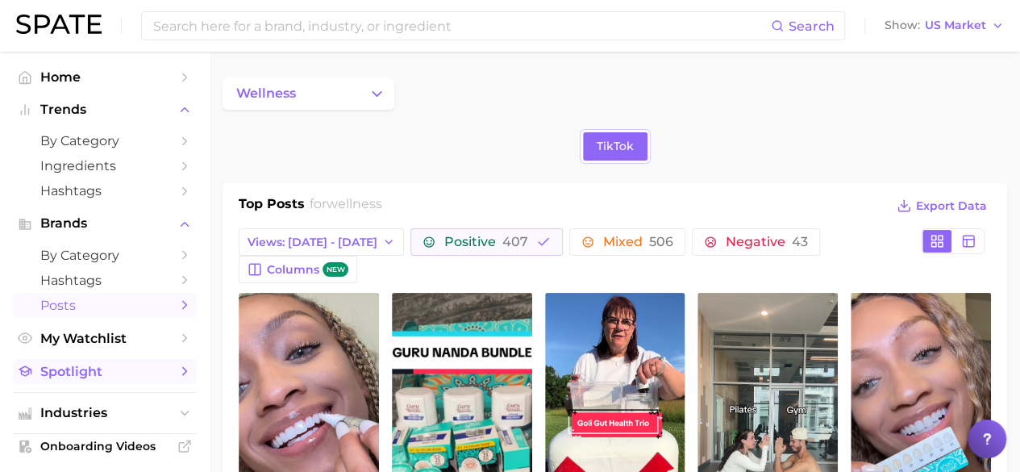
click at [98, 373] on span "Spotlight" at bounding box center [104, 371] width 129 height 15
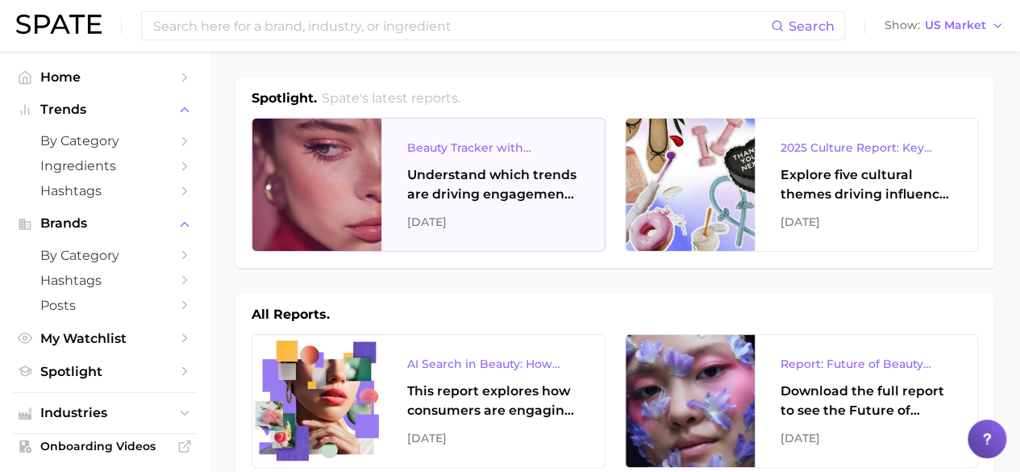
click at [485, 177] on div "Understand which trends are driving engagement across platforms in the skin, ha…" at bounding box center [493, 184] width 172 height 39
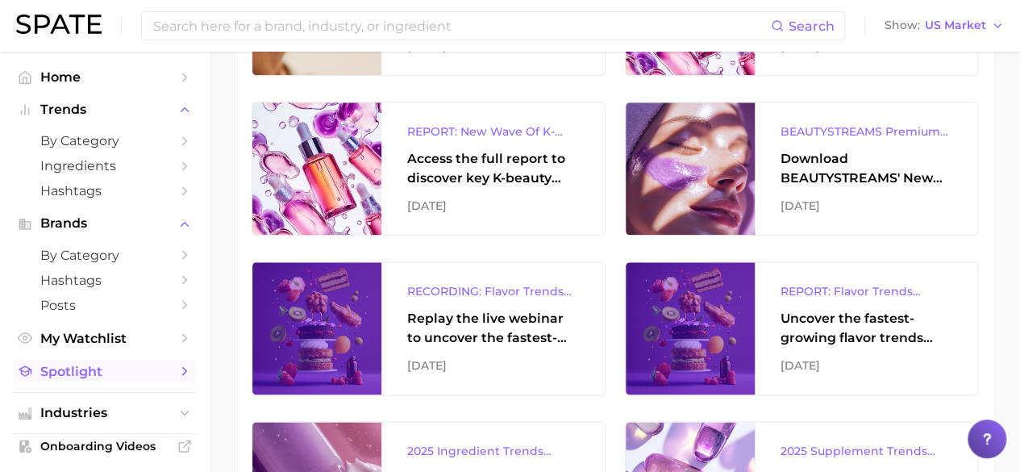
click at [177, 378] on icon "Sidebar" at bounding box center [184, 371] width 15 height 15
click at [177, 373] on icon "Sidebar" at bounding box center [184, 371] width 15 height 15
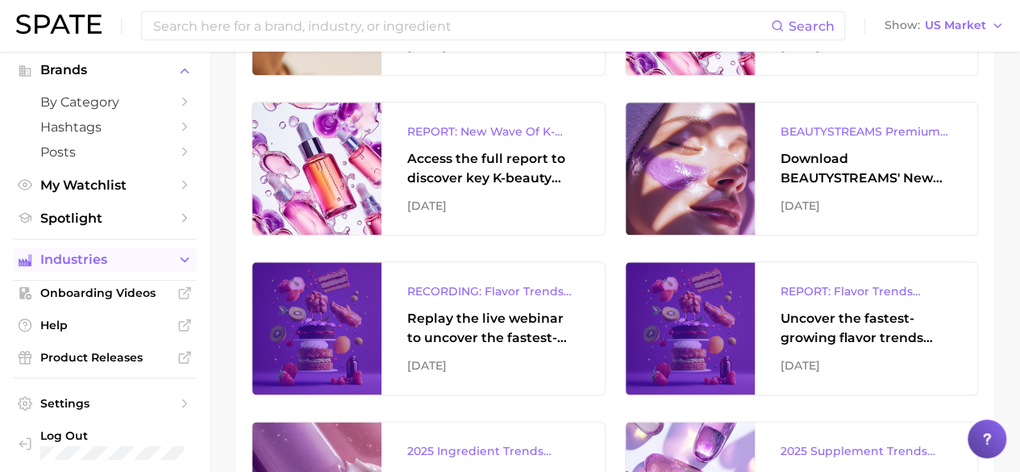
click at [177, 256] on icon "Sidebar" at bounding box center [184, 259] width 15 height 15
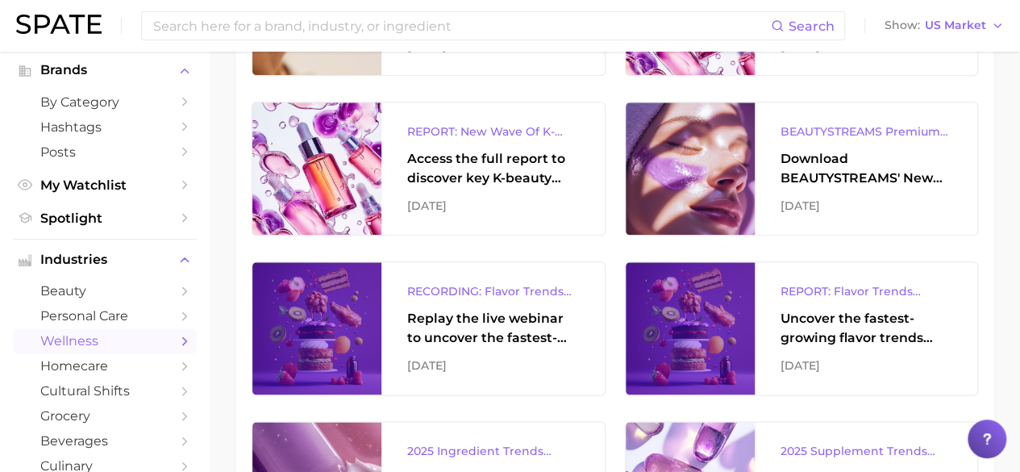
click at [140, 348] on span "wellness" at bounding box center [104, 340] width 129 height 15
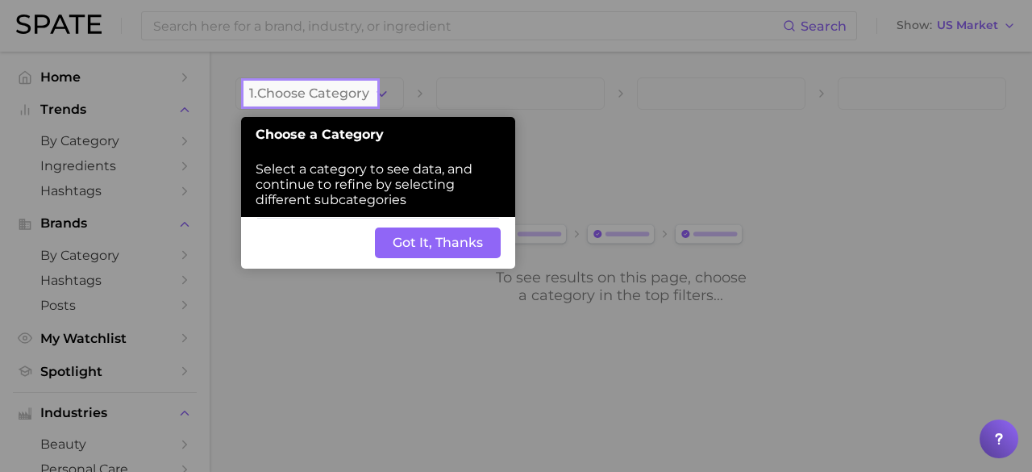
click at [409, 246] on button "Got It, Thanks" at bounding box center [438, 242] width 126 height 31
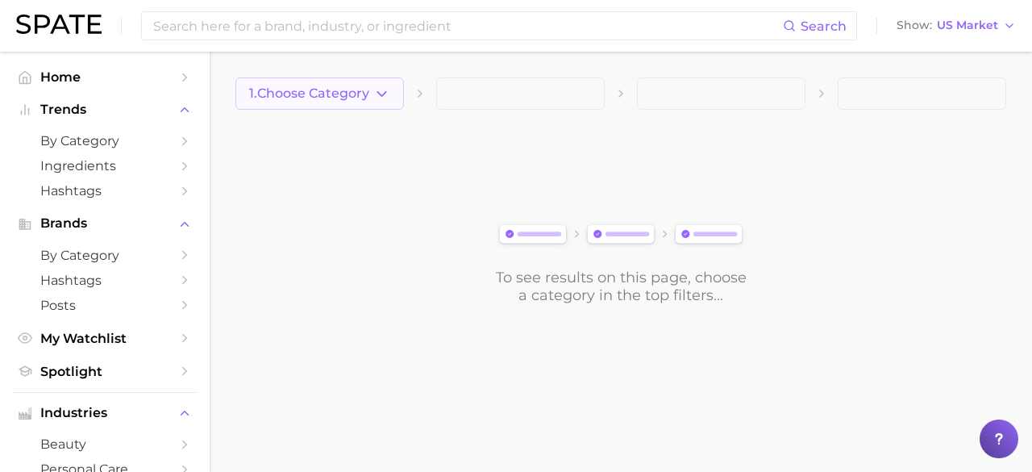
click at [375, 86] on icon "button" at bounding box center [381, 93] width 17 height 17
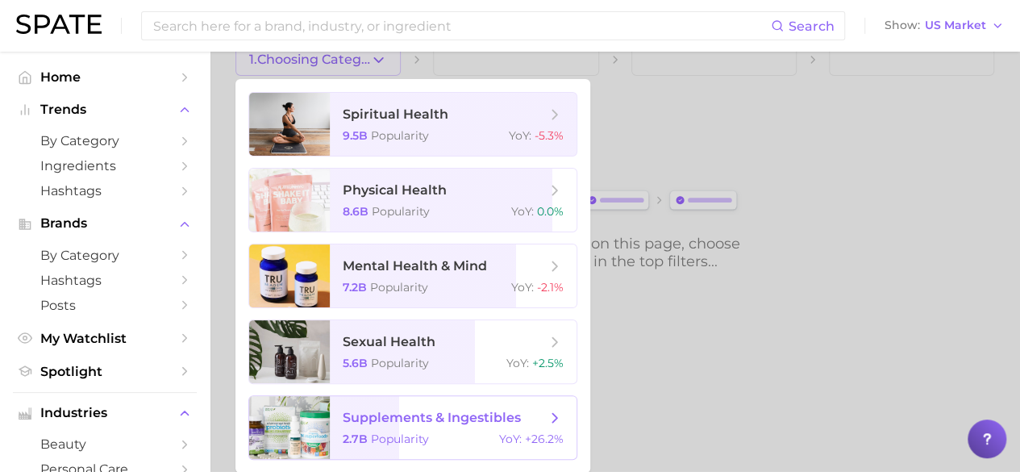
click at [450, 417] on span "supplements & ingestibles" at bounding box center [432, 417] width 178 height 15
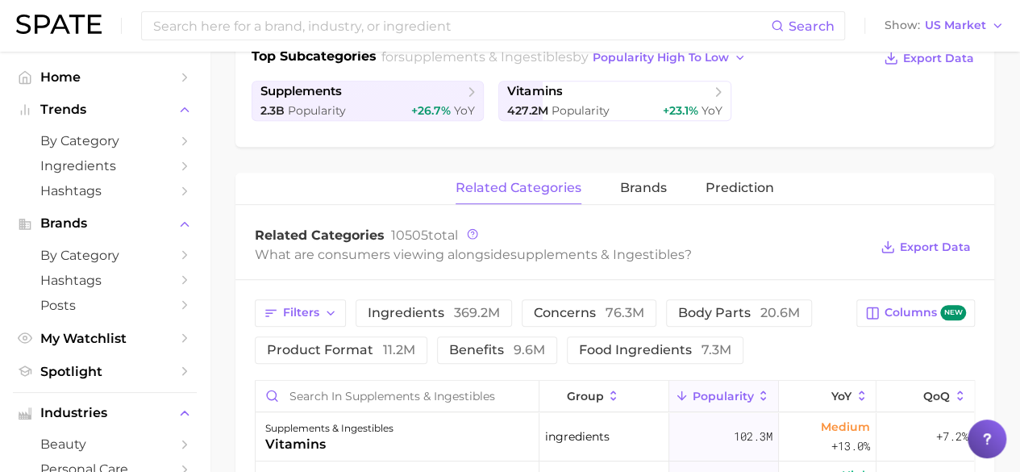
scroll to position [393, 0]
click at [641, 184] on span "brands" at bounding box center [643, 189] width 47 height 15
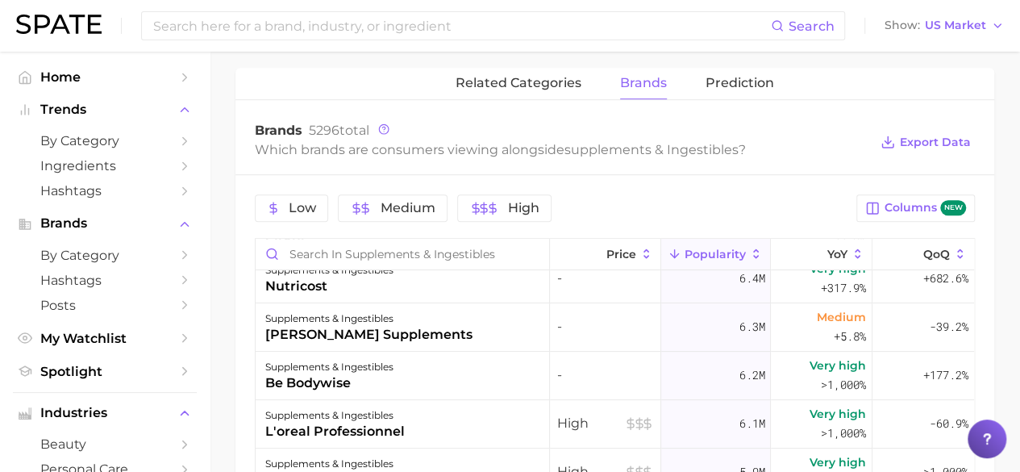
scroll to position [3308, 0]
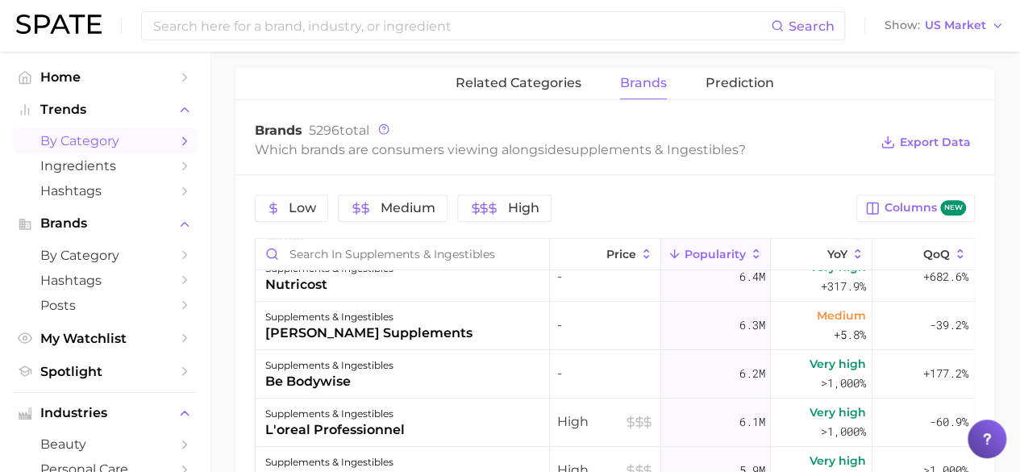
click at [132, 136] on span "by Category" at bounding box center [104, 140] width 129 height 15
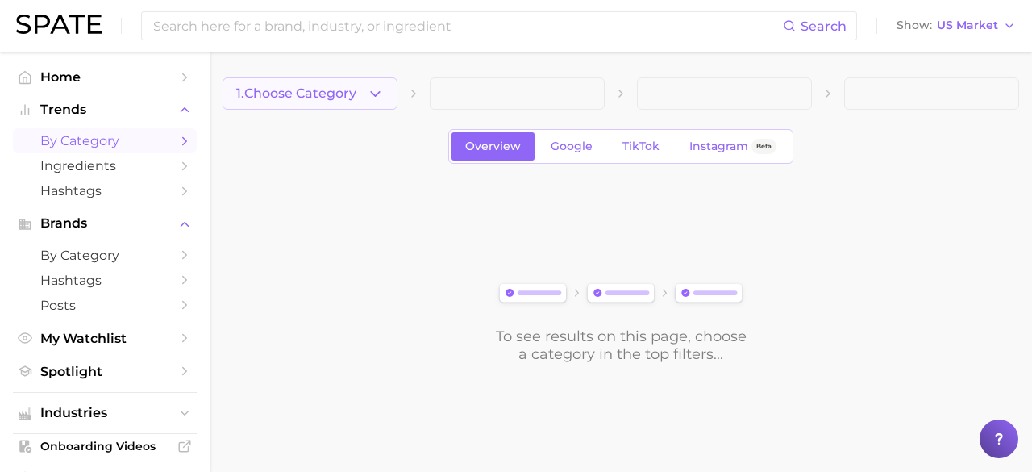
click at [318, 104] on button "1. Choose Category" at bounding box center [310, 93] width 175 height 32
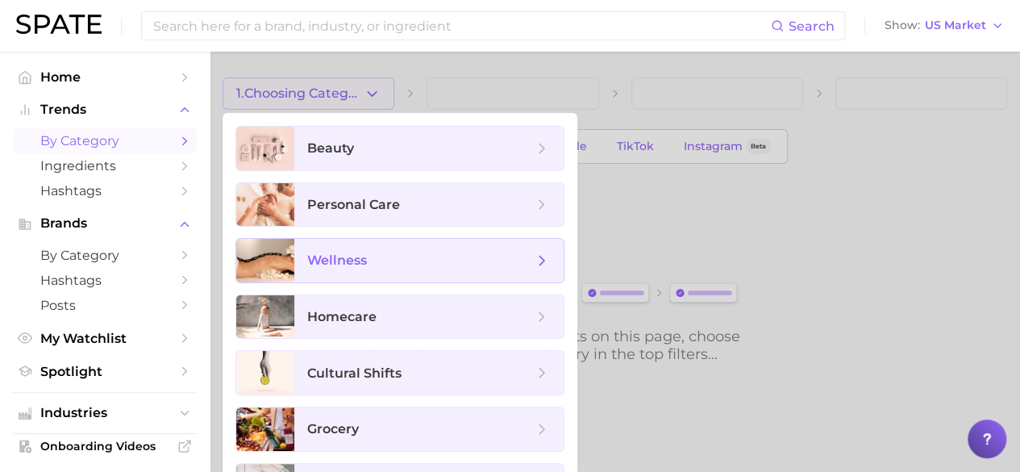
click at [388, 246] on span "wellness" at bounding box center [428, 261] width 269 height 44
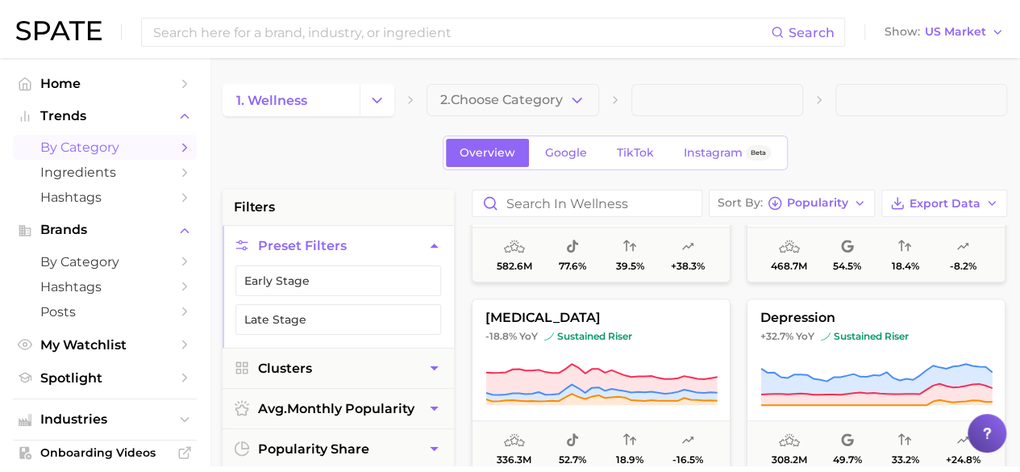
scroll to position [707, 0]
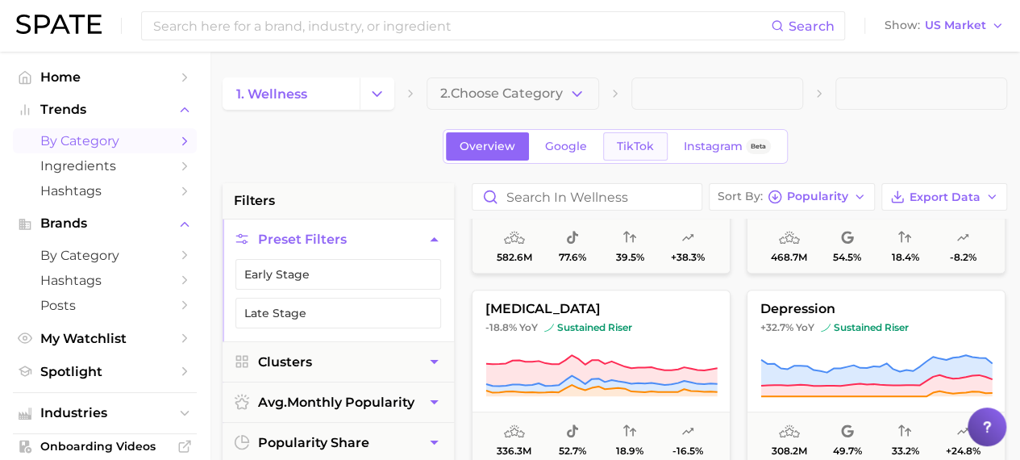
click at [637, 145] on span "TikTok" at bounding box center [635, 147] width 37 height 14
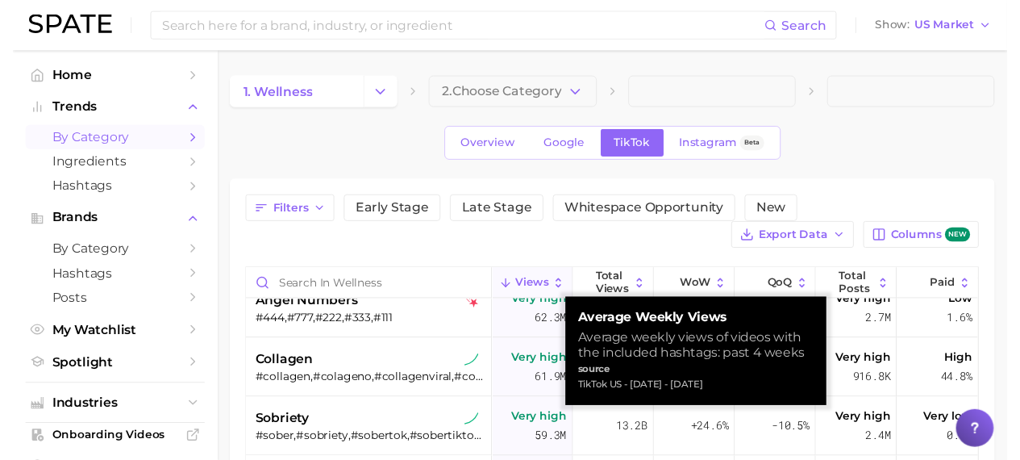
scroll to position [687, 0]
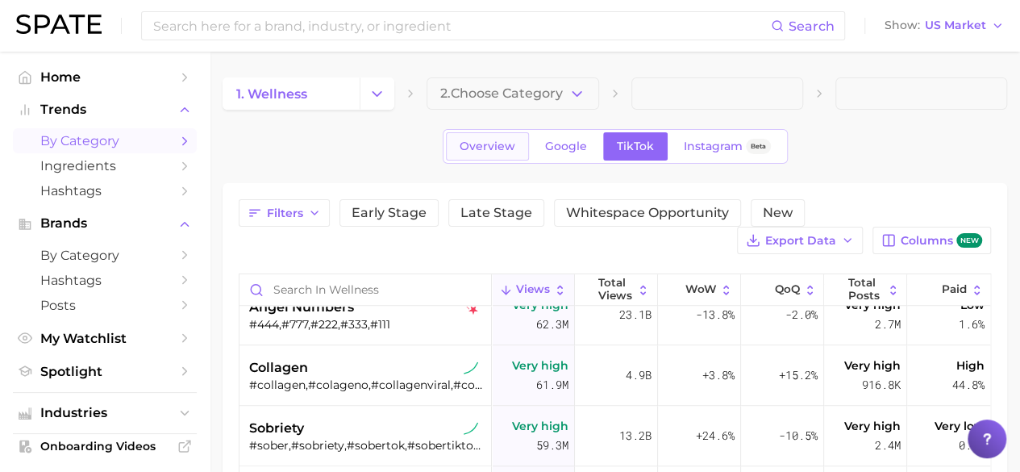
click at [494, 143] on span "Overview" at bounding box center [488, 147] width 56 height 14
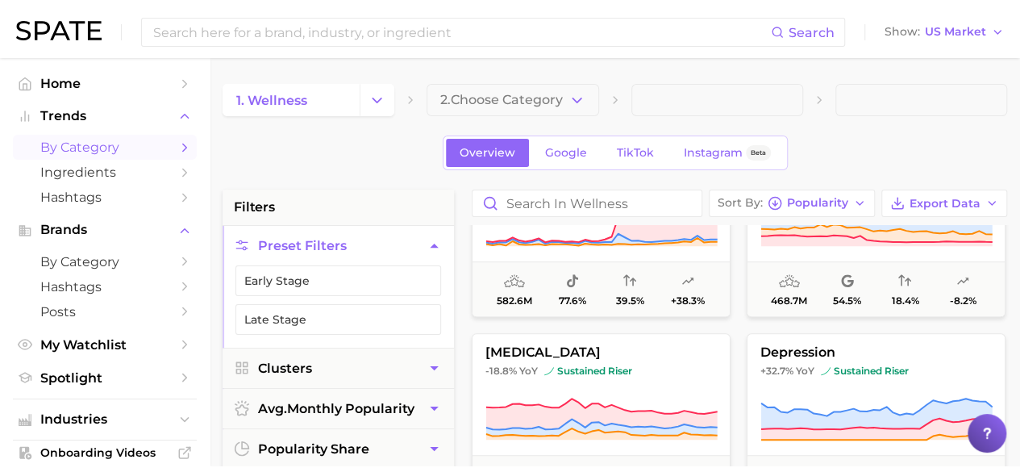
scroll to position [673, 0]
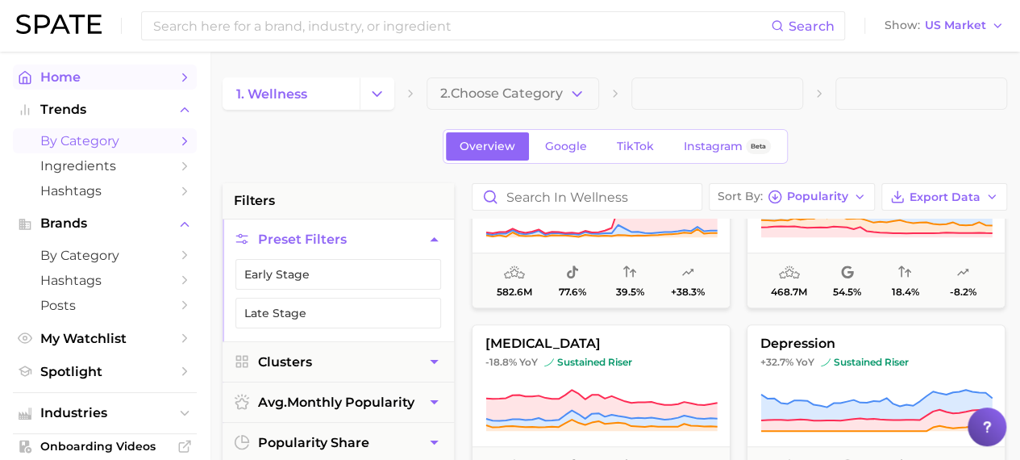
click at [141, 75] on span "Home" at bounding box center [104, 76] width 129 height 15
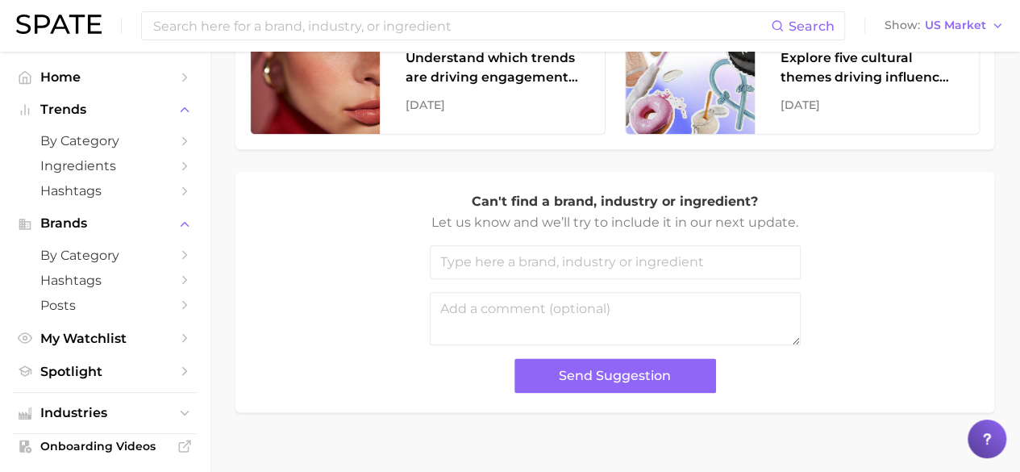
scroll to position [822, 0]
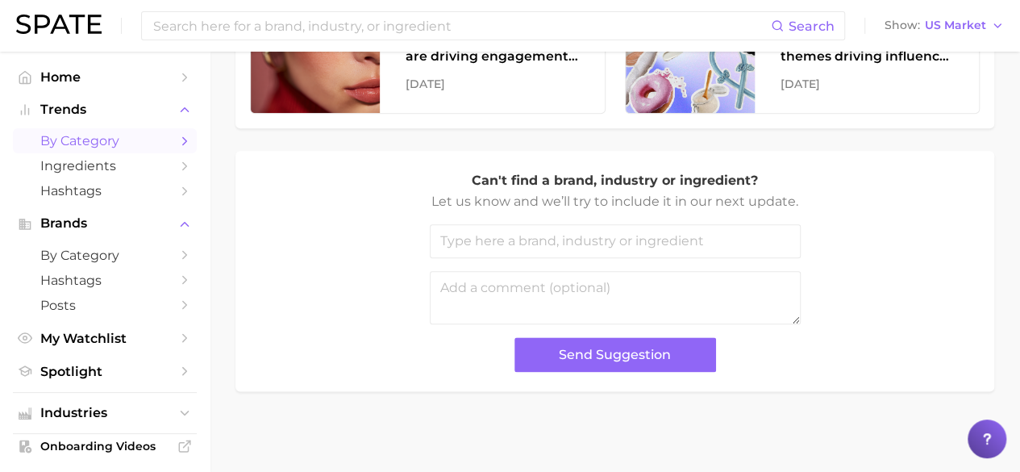
click at [132, 144] on span "by Category" at bounding box center [104, 140] width 129 height 15
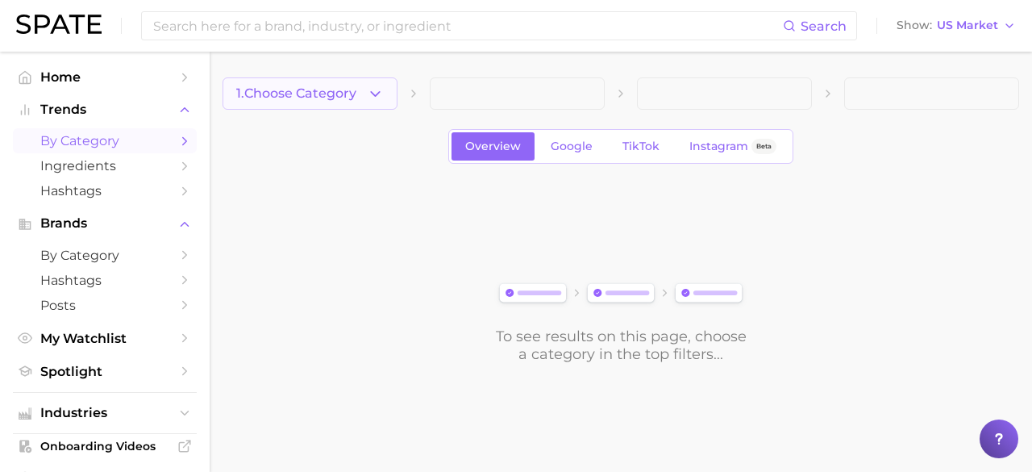
click at [352, 90] on span "1. Choose Category" at bounding box center [296, 93] width 120 height 15
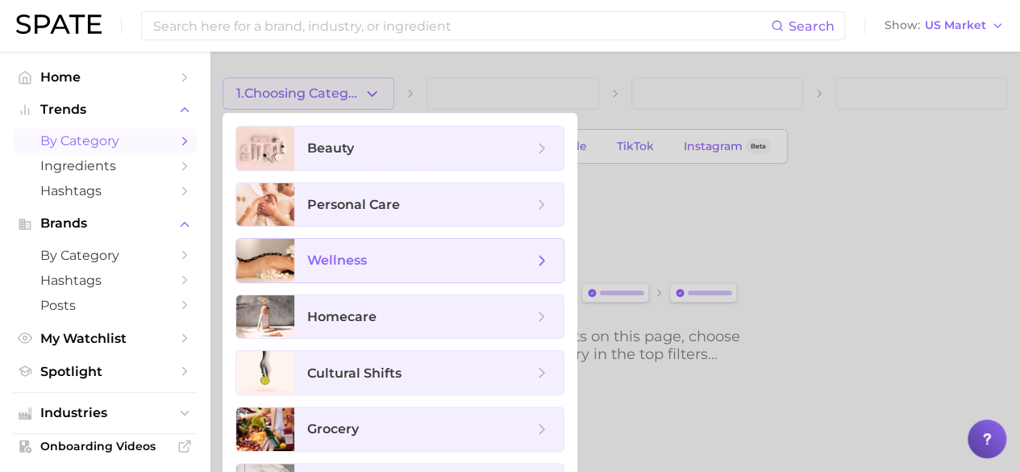
click at [342, 252] on span "wellness" at bounding box center [337, 259] width 60 height 15
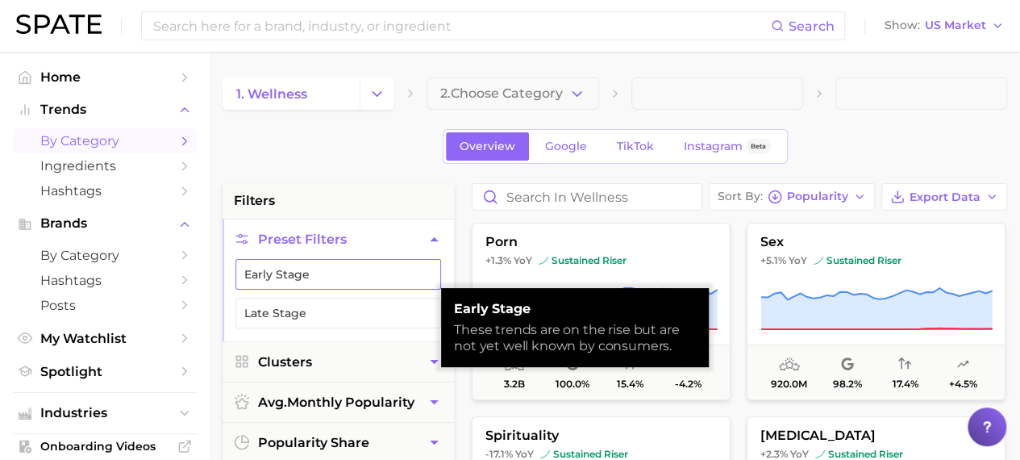
click at [369, 275] on button "Early Stage" at bounding box center [338, 274] width 206 height 31
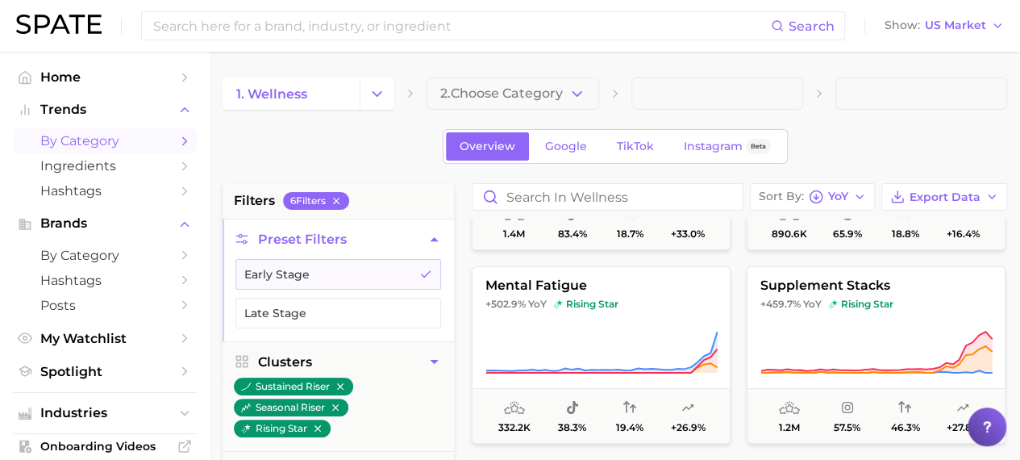
scroll to position [151, 0]
click at [843, 192] on span "YoY" at bounding box center [838, 196] width 20 height 9
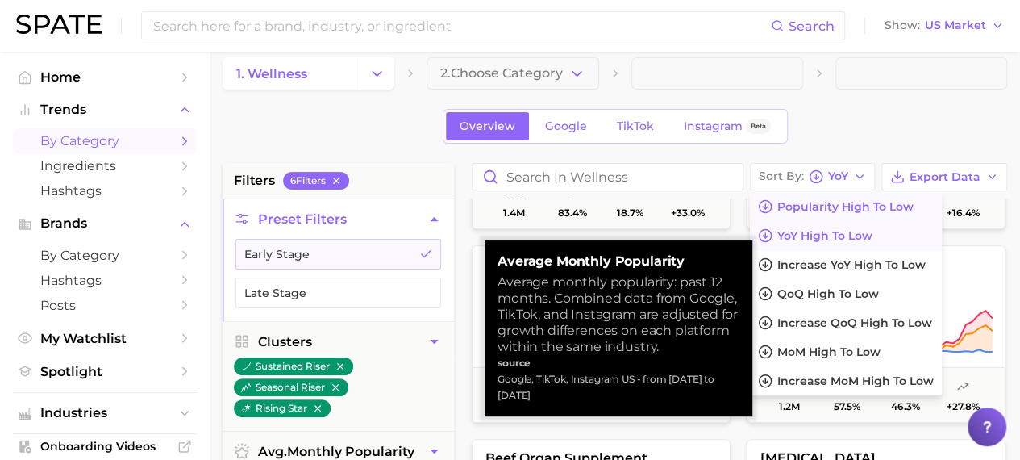
scroll to position [21, 0]
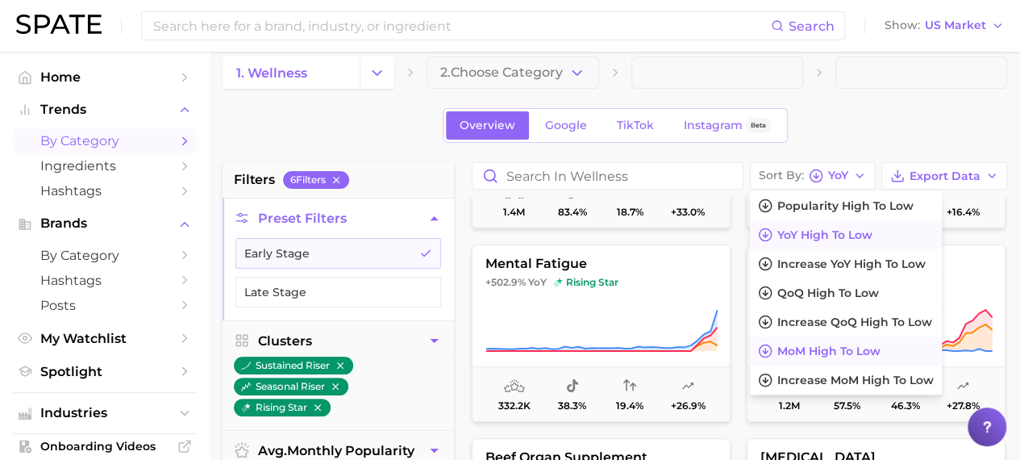
click at [824, 350] on span "MoM high to low" at bounding box center [828, 351] width 103 height 14
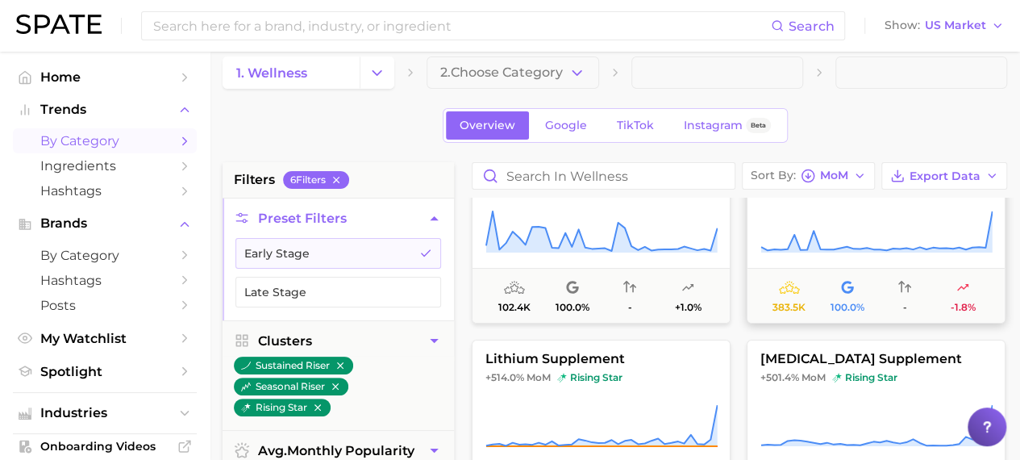
scroll to position [56, 0]
click at [642, 123] on span "TikTok" at bounding box center [635, 126] width 37 height 14
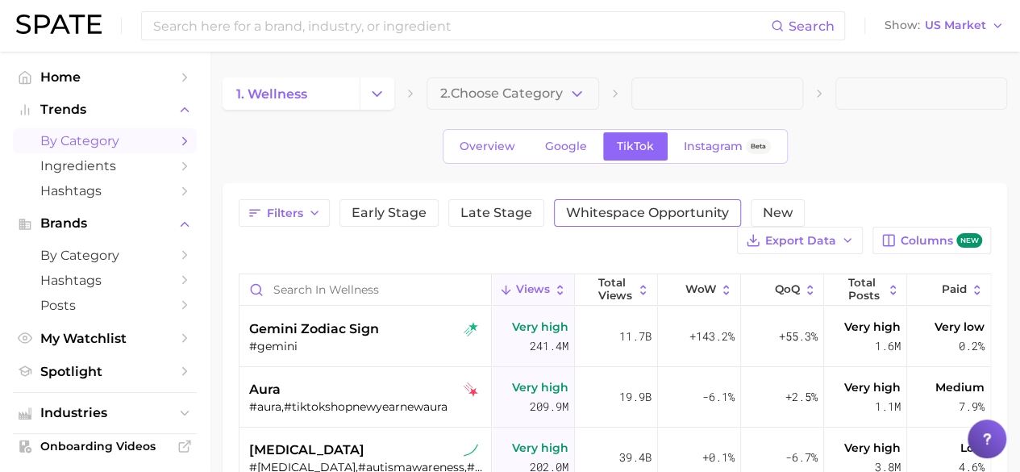
click at [635, 210] on span "Whitespace Opportunity" at bounding box center [647, 212] width 163 height 13
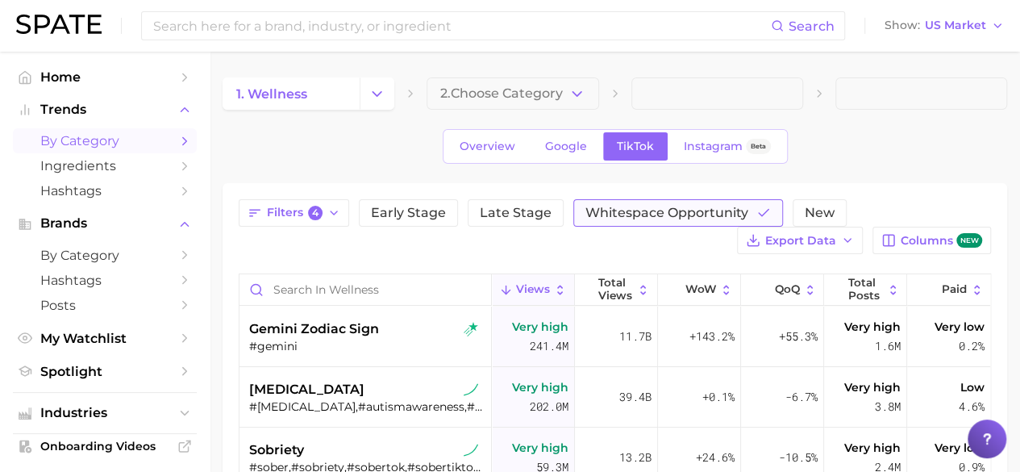
click at [656, 223] on button "Whitespace Opportunity" at bounding box center [678, 212] width 210 height 27
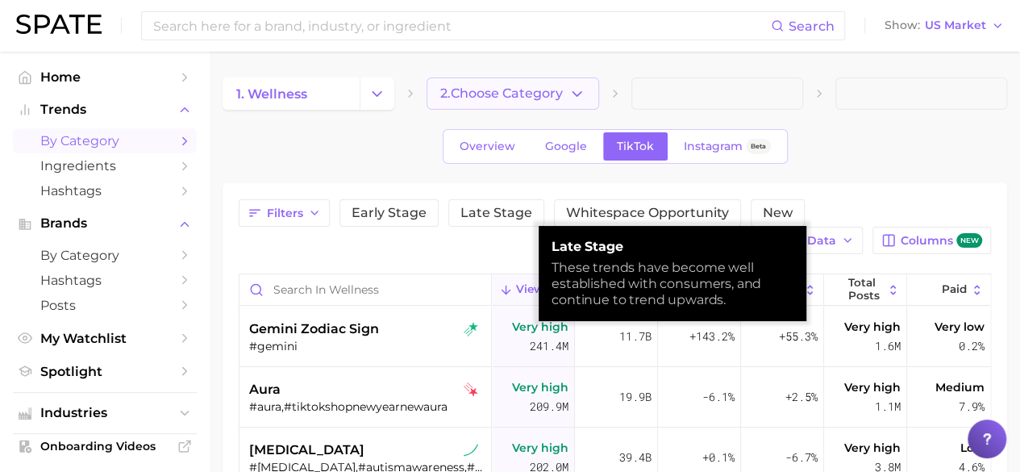
click at [544, 98] on span "2. Choose Category" at bounding box center [501, 93] width 123 height 15
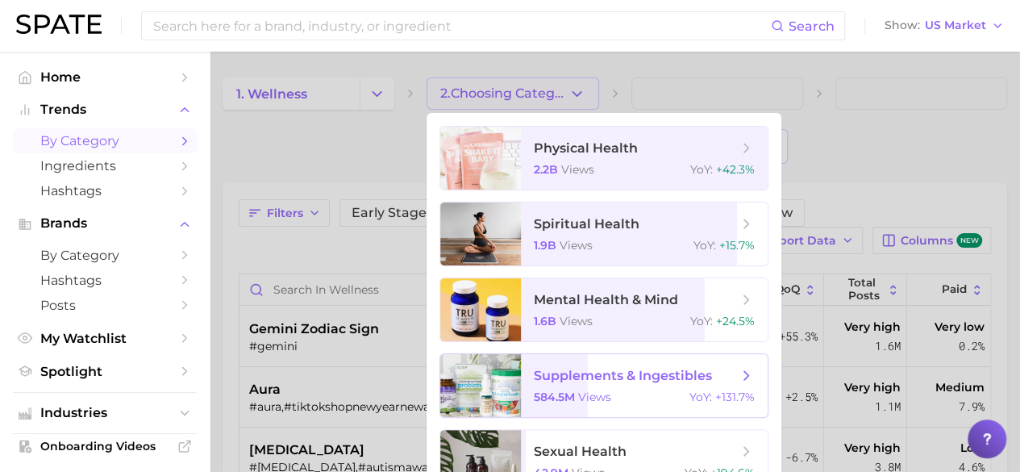
click at [608, 389] on span "supplements & ingestibles 584.5m views YoY : +131.7%" at bounding box center [644, 385] width 247 height 63
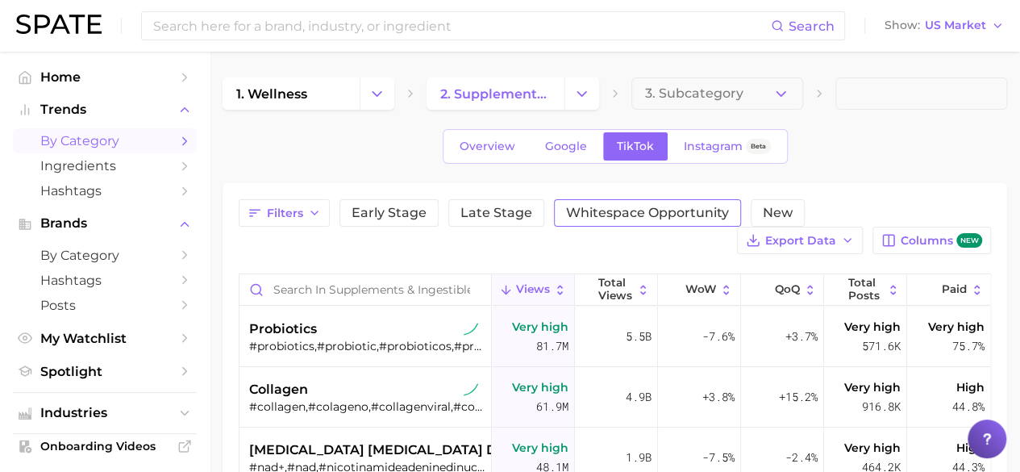
click at [595, 218] on span "Whitespace Opportunity" at bounding box center [647, 212] width 163 height 13
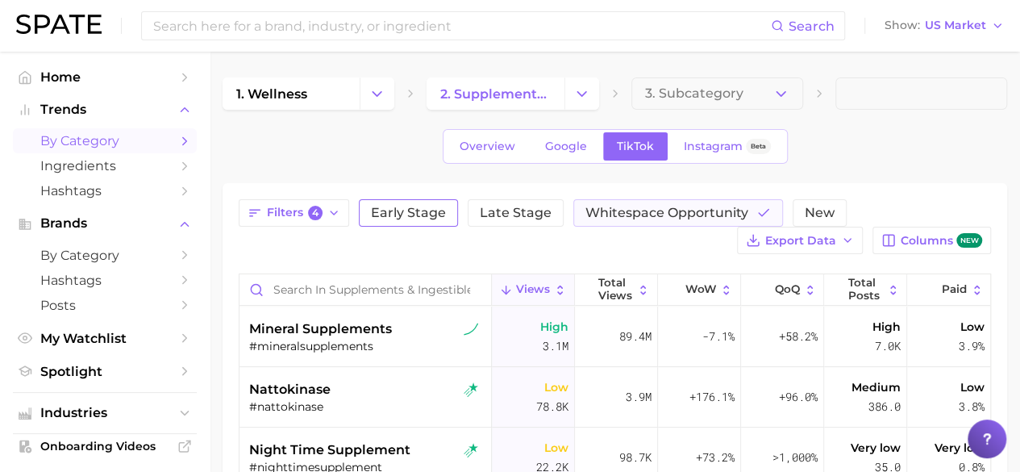
click at [424, 210] on span "Early Stage" at bounding box center [408, 212] width 75 height 13
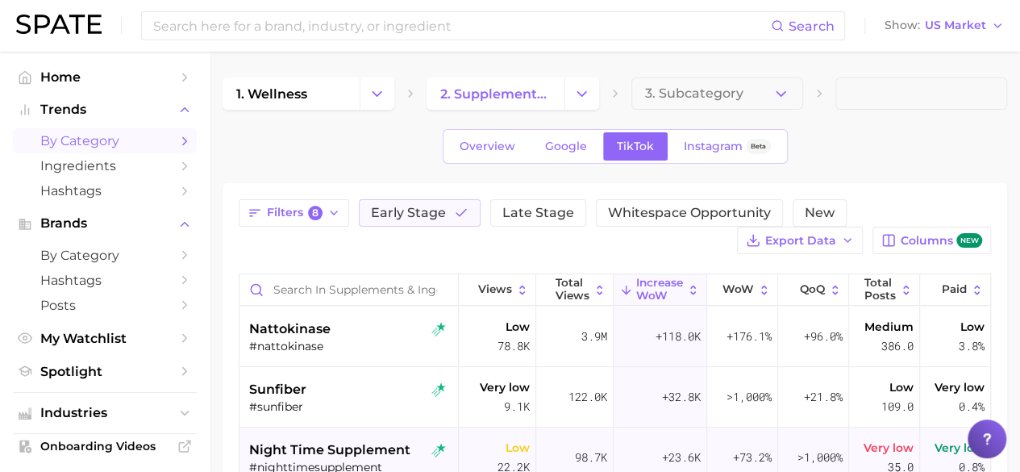
click at [579, 469] on div "98.7k" at bounding box center [574, 457] width 77 height 60
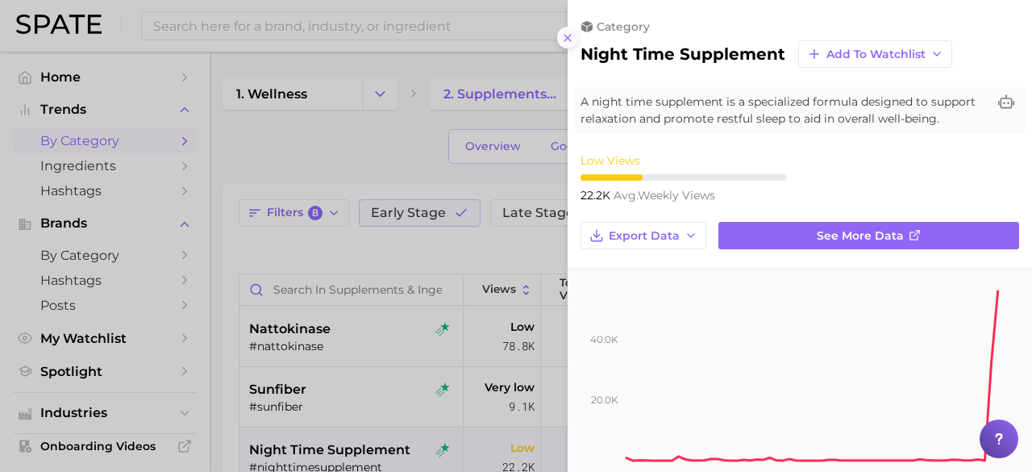
click at [573, 40] on icon at bounding box center [567, 37] width 13 height 13
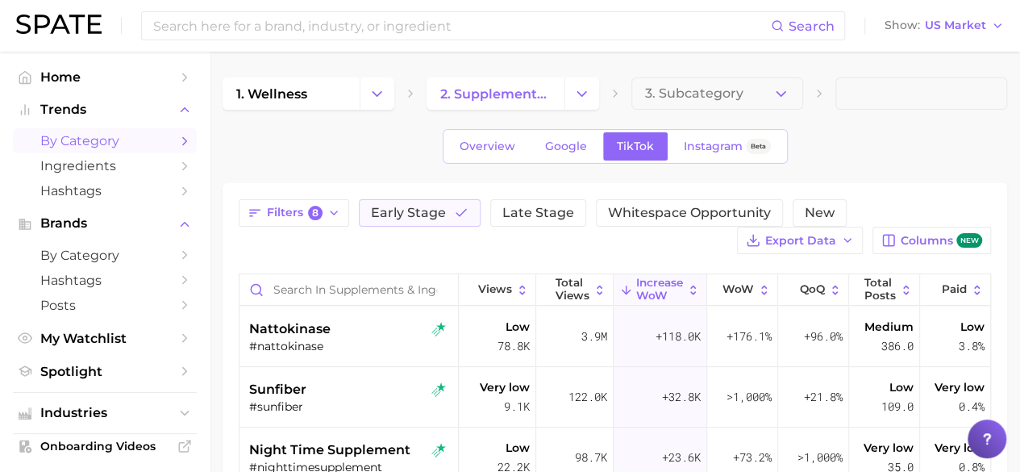
click at [106, 146] on span "by Category" at bounding box center [104, 140] width 129 height 15
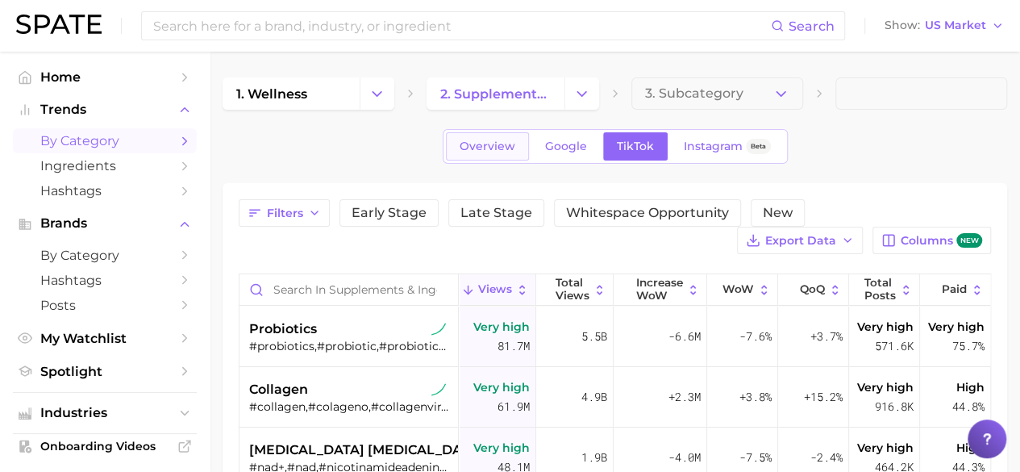
click at [488, 148] on span "Overview" at bounding box center [488, 147] width 56 height 14
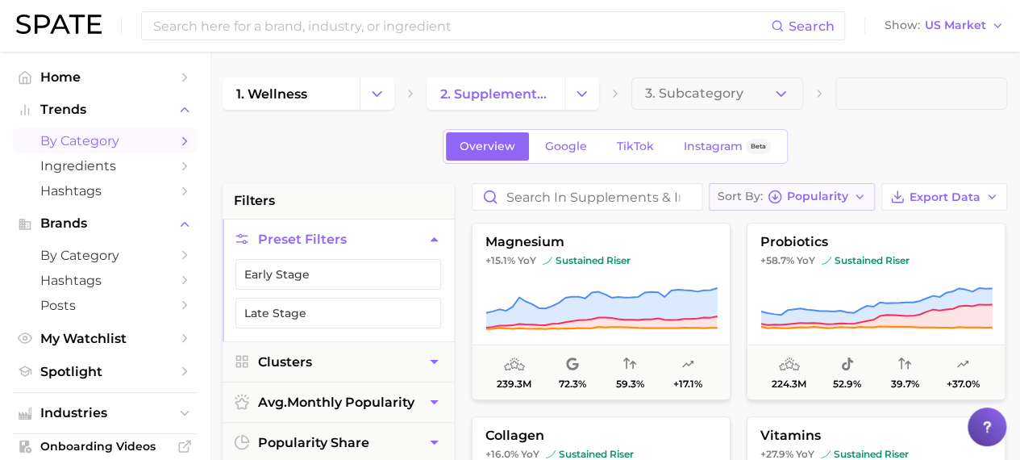
click at [796, 201] on span "Popularity" at bounding box center [817, 196] width 61 height 9
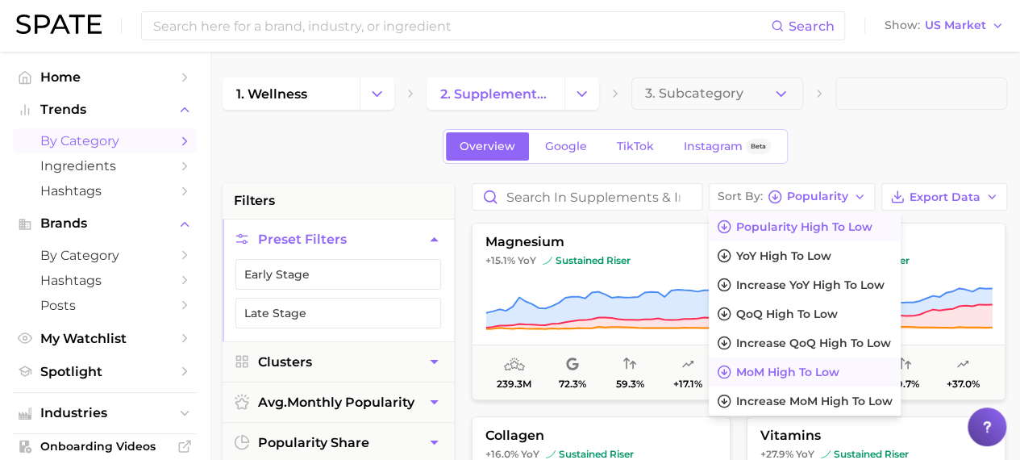
click at [792, 372] on span "MoM high to low" at bounding box center [787, 372] width 103 height 14
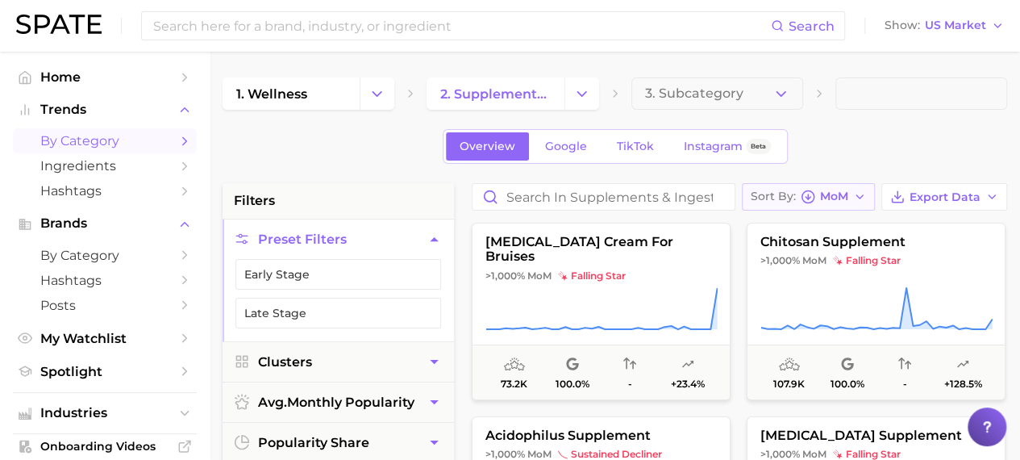
click at [822, 202] on div "Sort By MoM" at bounding box center [800, 197] width 98 height 15
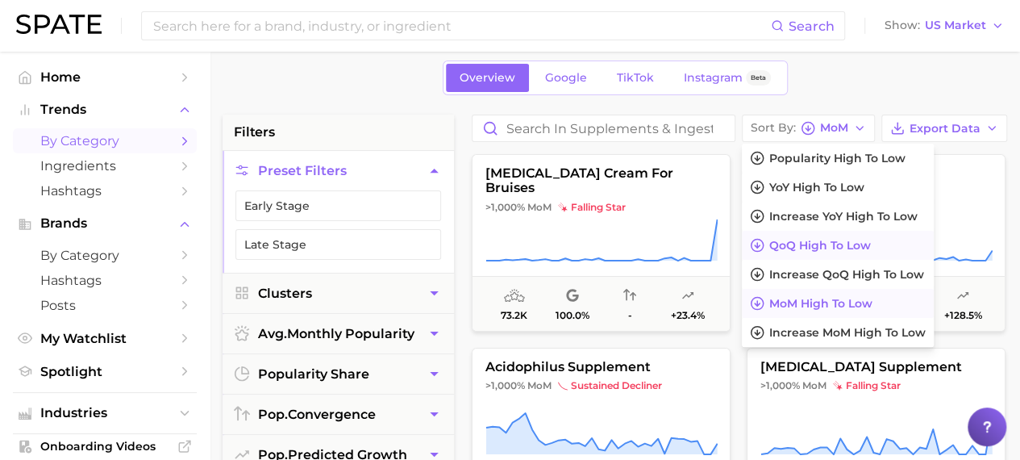
scroll to position [69, 0]
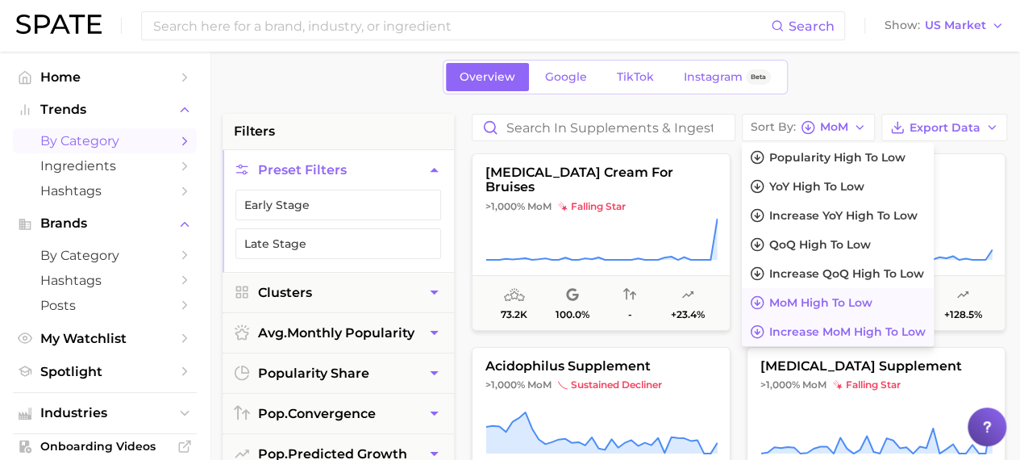
click at [834, 335] on span "Increase MoM high to low" at bounding box center [847, 332] width 156 height 14
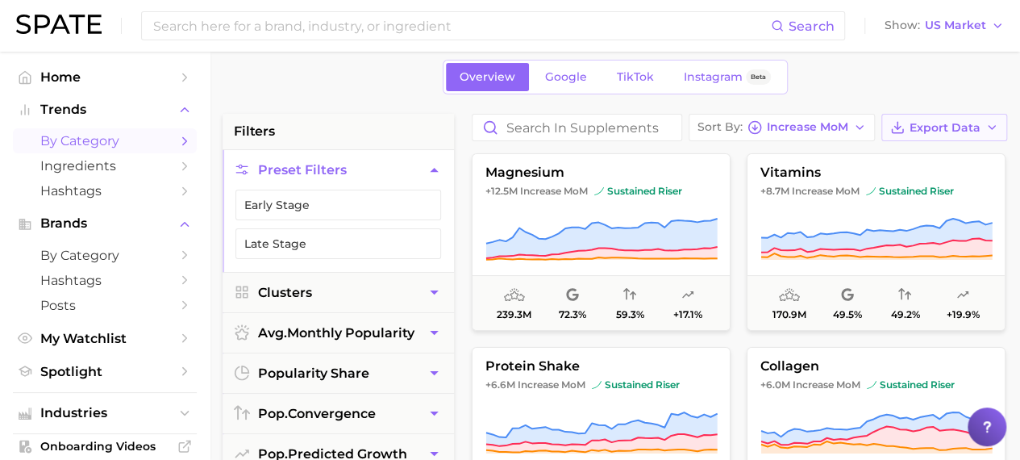
click at [917, 123] on span "Export Data" at bounding box center [945, 128] width 71 height 14
click at [839, 75] on div "Overview Google TikTok Instagram Beta" at bounding box center [615, 77] width 785 height 35
click at [348, 281] on button "Clusters" at bounding box center [338, 293] width 231 height 40
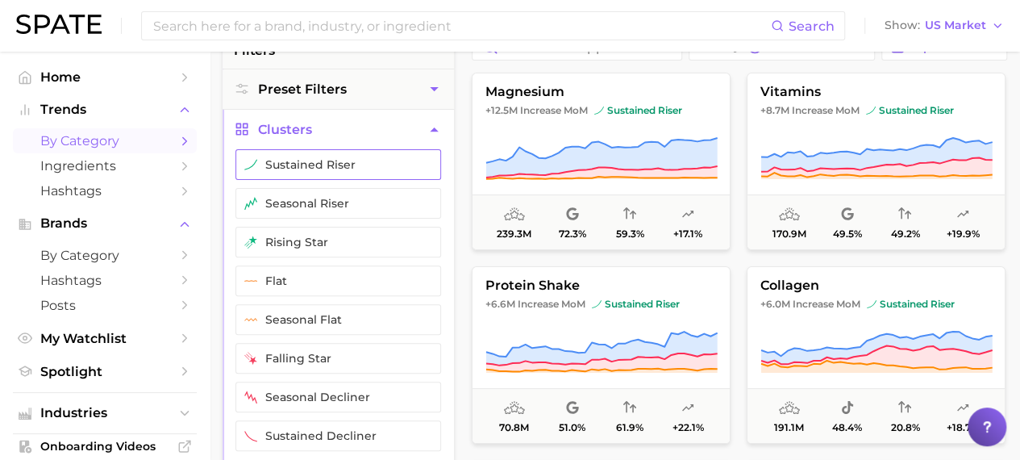
scroll to position [152, 0]
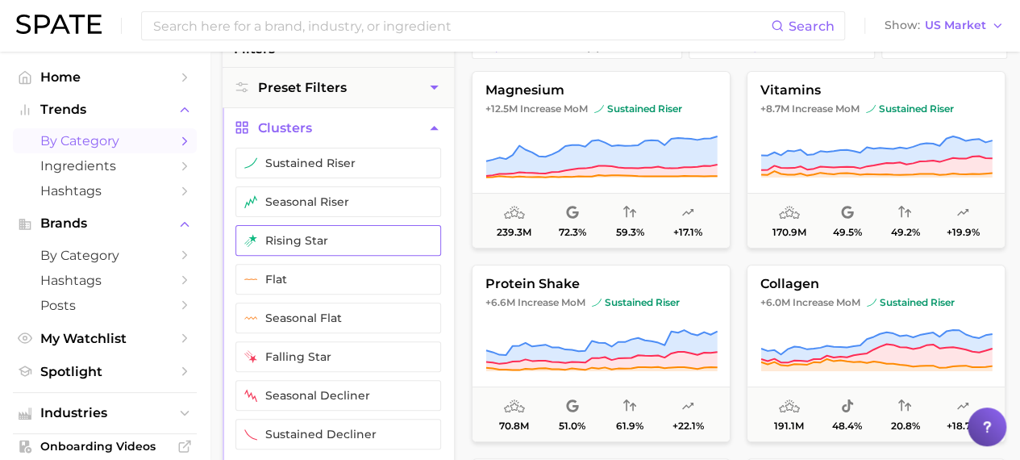
click at [370, 236] on button "rising star" at bounding box center [338, 240] width 206 height 31
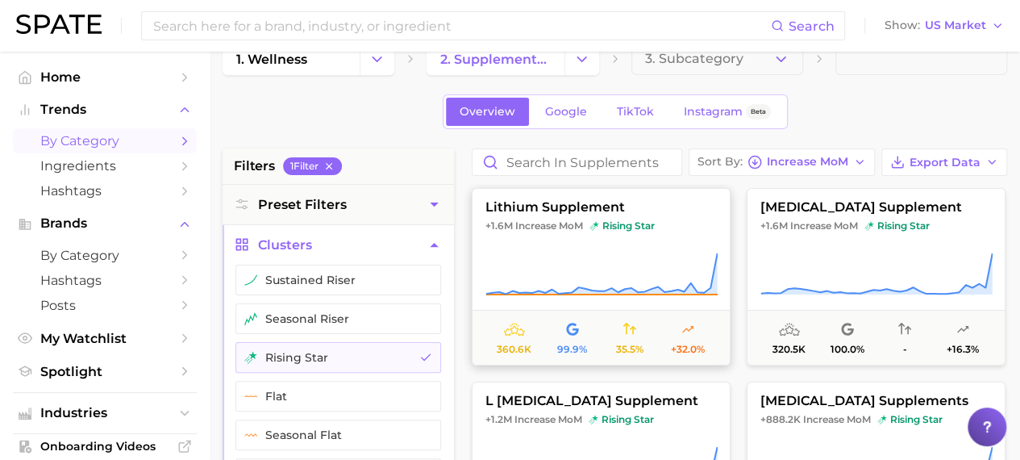
scroll to position [34, 0]
click at [644, 114] on span "TikTok" at bounding box center [635, 113] width 37 height 14
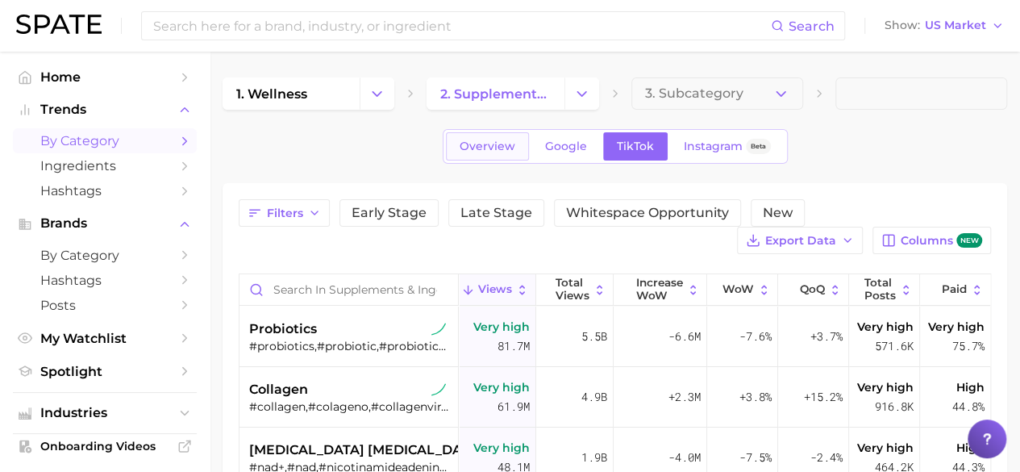
click at [471, 157] on link "Overview" at bounding box center [487, 146] width 83 height 28
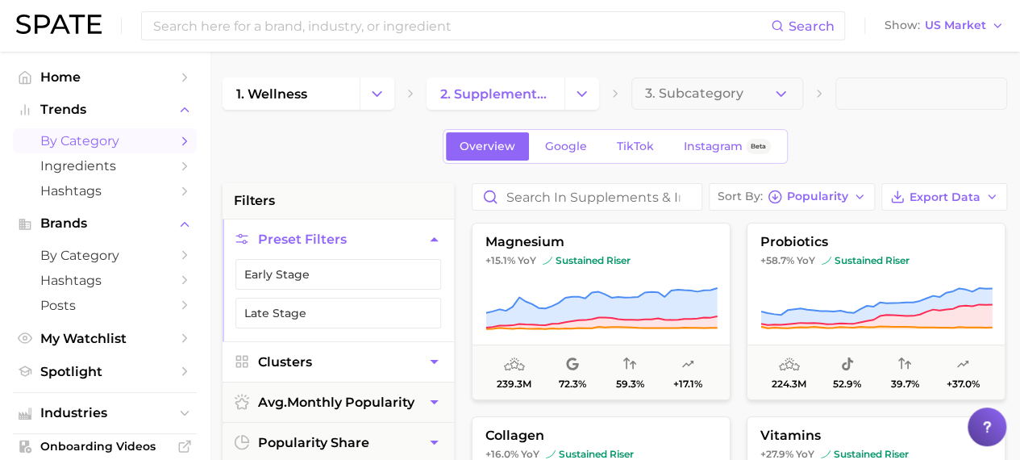
click at [337, 356] on button "Clusters" at bounding box center [338, 362] width 231 height 40
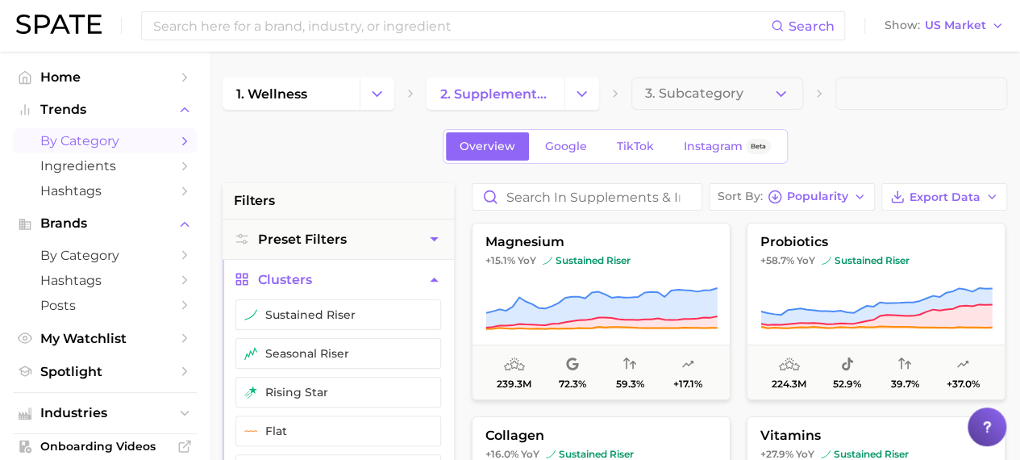
scroll to position [40, 0]
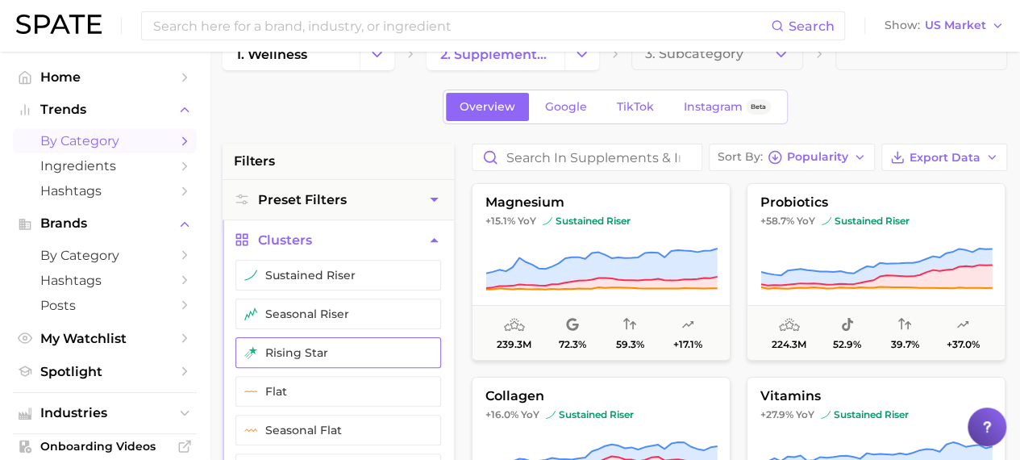
click at [334, 351] on button "rising star" at bounding box center [338, 352] width 206 height 31
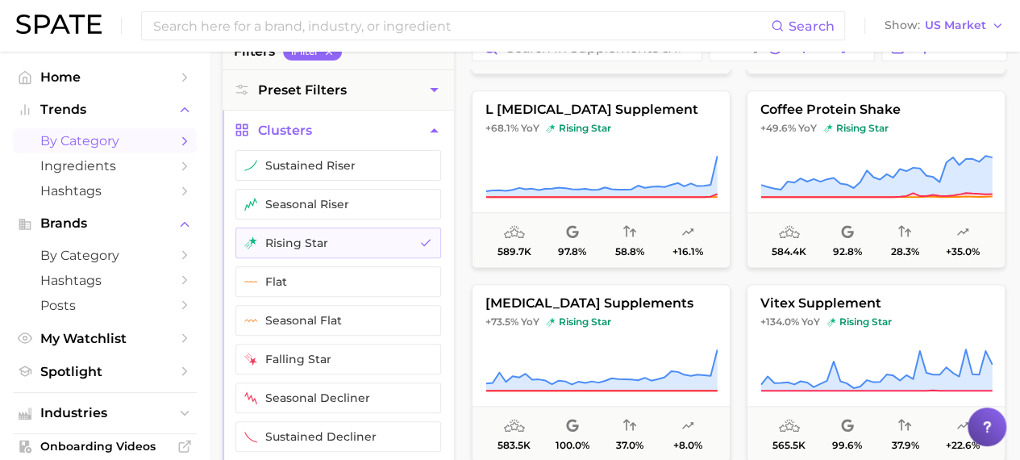
scroll to position [758, 0]
click at [398, 195] on button "seasonal riser" at bounding box center [338, 204] width 206 height 31
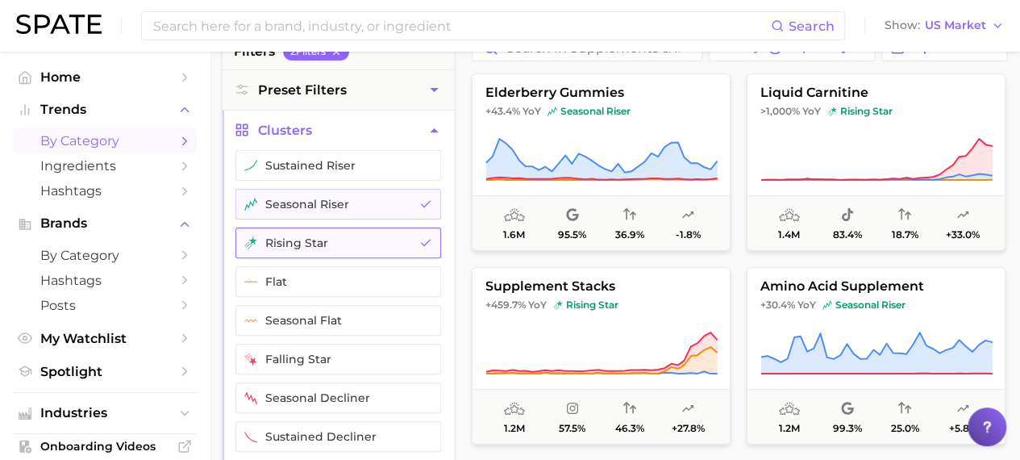
click at [373, 241] on button "rising star" at bounding box center [338, 242] width 206 height 31
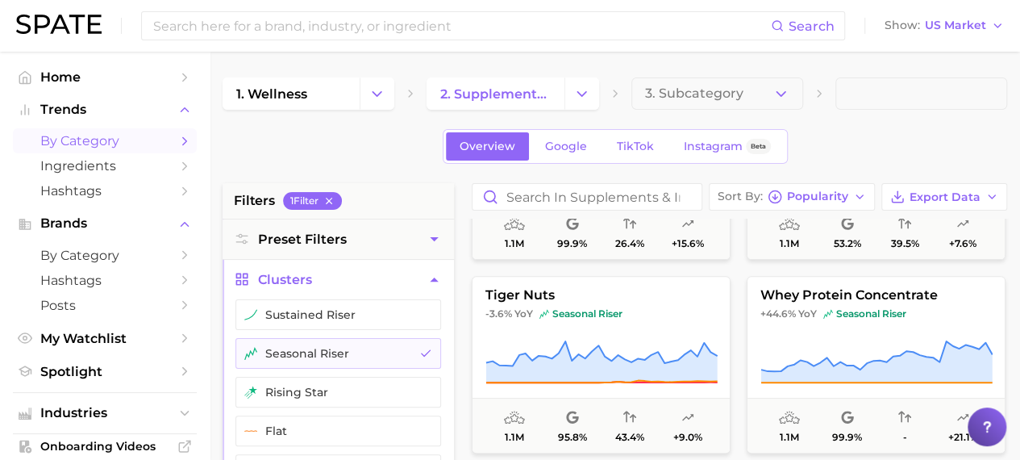
scroll to position [335, 0]
click at [387, 346] on button "seasonal riser" at bounding box center [338, 353] width 206 height 31
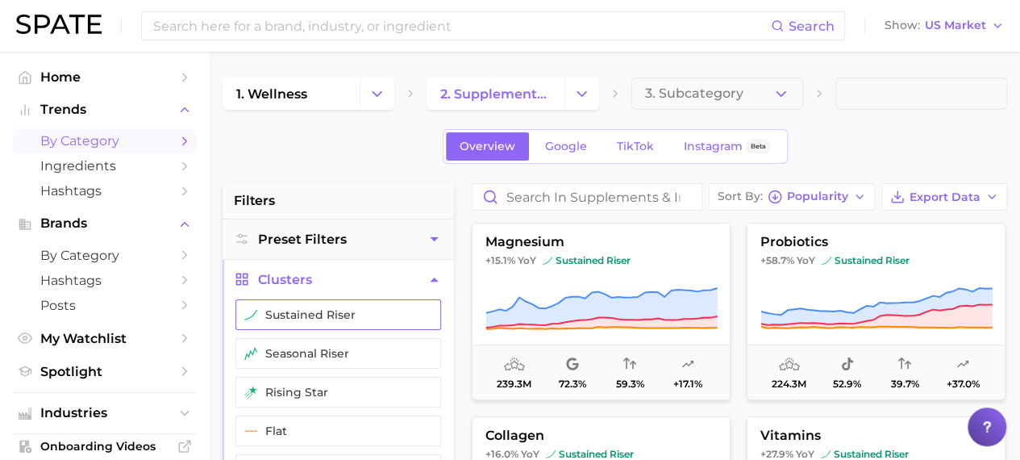
click at [390, 307] on button "sustained riser" at bounding box center [338, 314] width 206 height 31
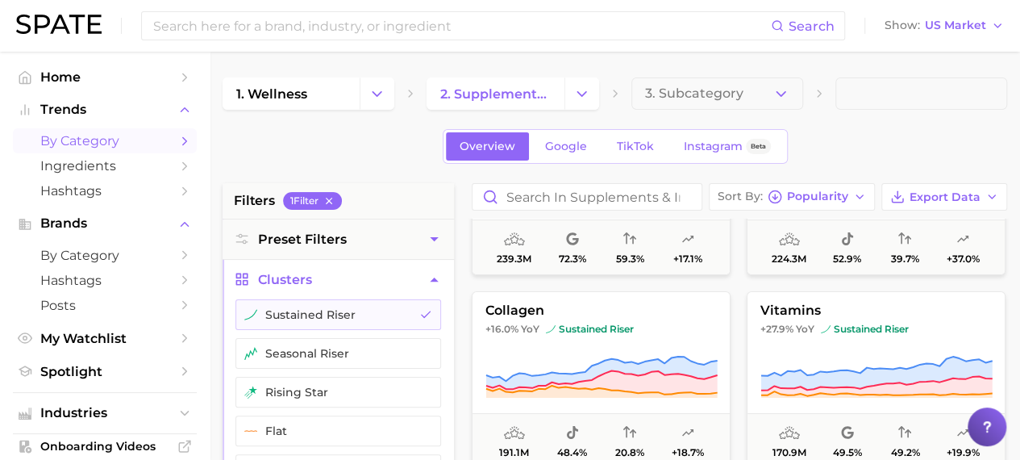
scroll to position [124, 0]
click at [409, 388] on button "rising star" at bounding box center [338, 392] width 206 height 31
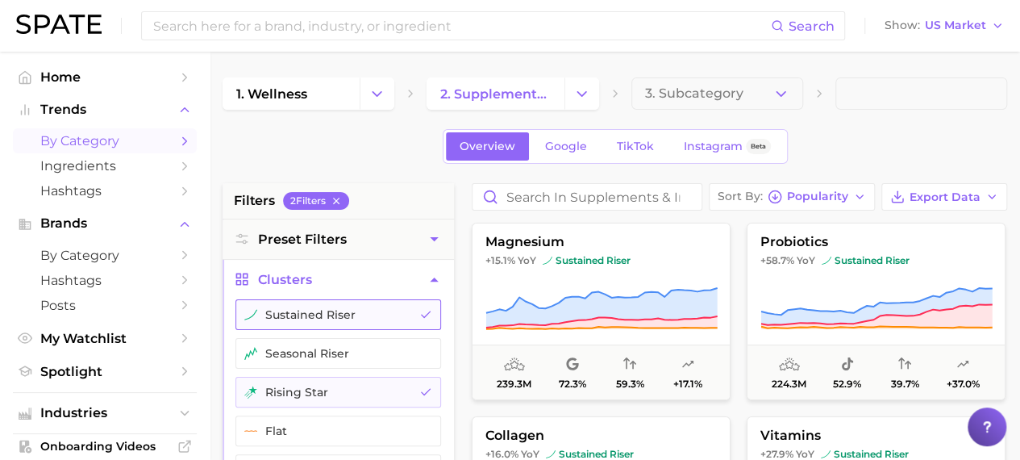
click at [405, 316] on button "sustained riser" at bounding box center [338, 314] width 206 height 31
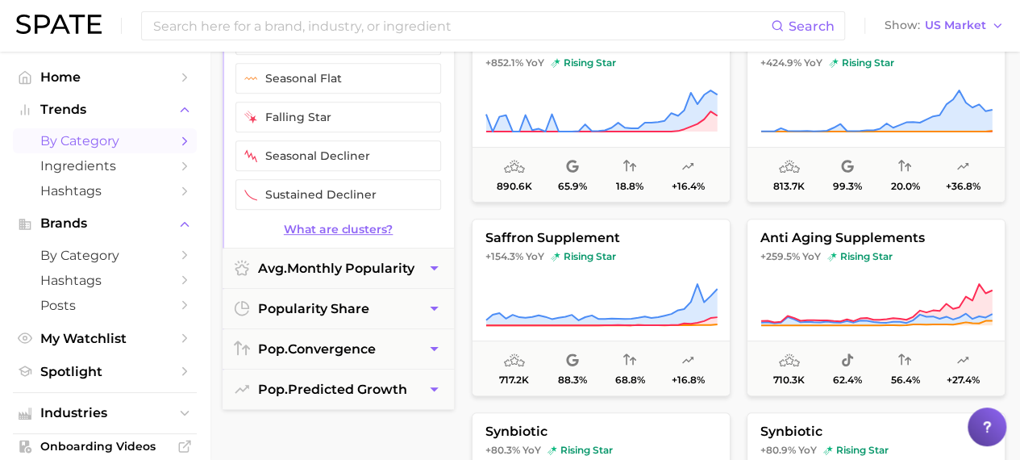
scroll to position [393, 0]
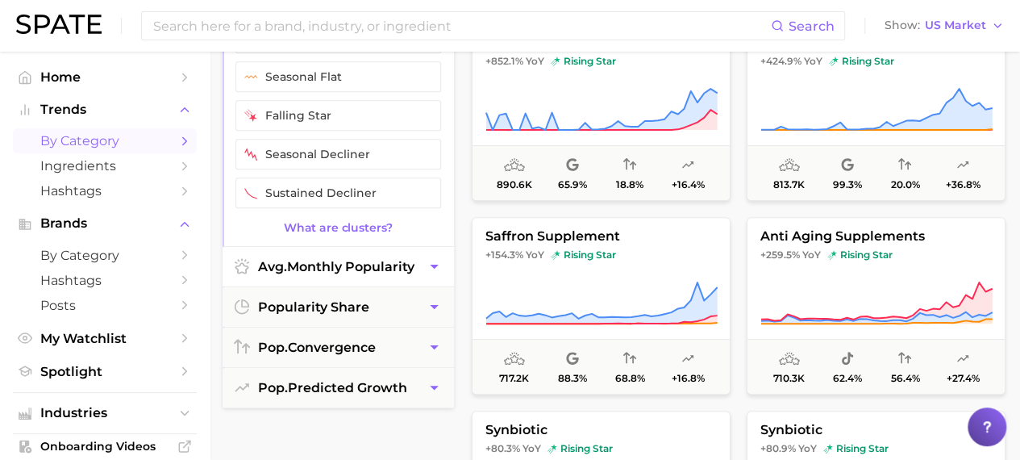
click at [377, 275] on button "avg. monthly popularity" at bounding box center [338, 267] width 231 height 40
